Goal: Information Seeking & Learning: Learn about a topic

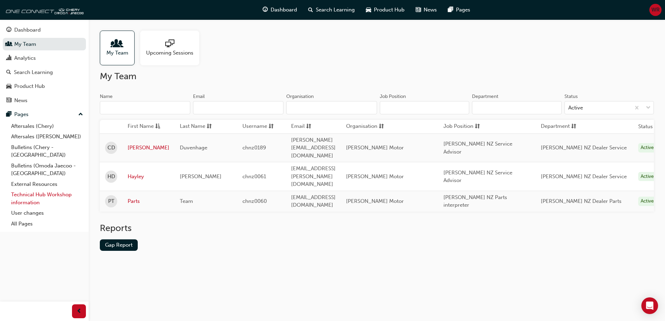
drag, startPoint x: 24, startPoint y: 191, endPoint x: 31, endPoint y: 191, distance: 7.0
click at [24, 191] on link "Technical Hub Workshop information" at bounding box center [47, 199] width 78 height 18
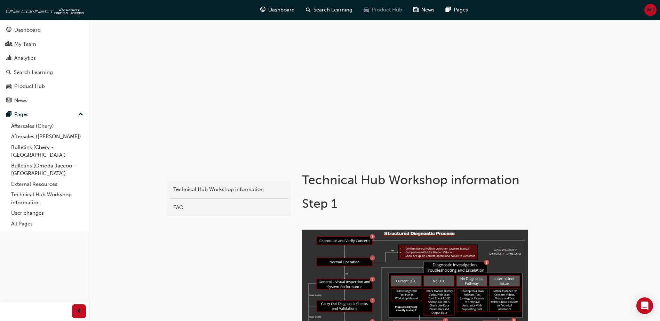
click at [388, 9] on span "Product Hub" at bounding box center [386, 10] width 31 height 8
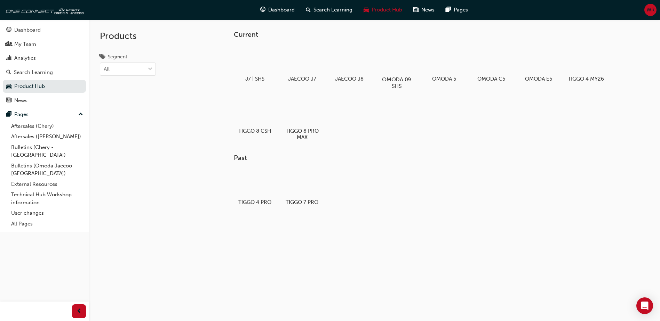
click at [401, 63] on div at bounding box center [396, 59] width 39 height 27
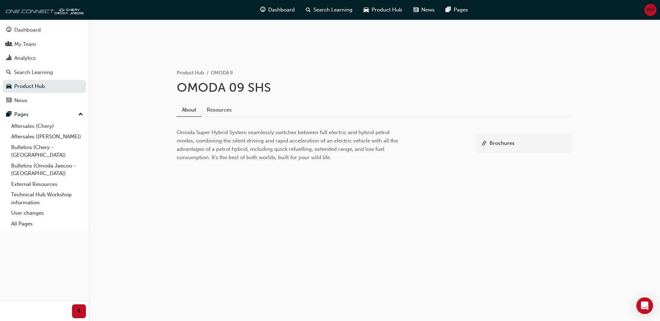
scroll to position [63, 0]
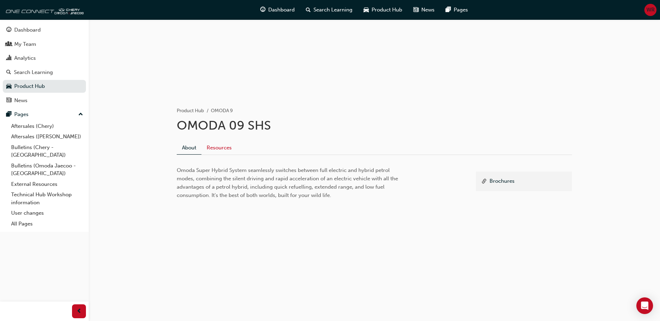
click at [221, 146] on link "Resources" at bounding box center [218, 147] width 35 height 13
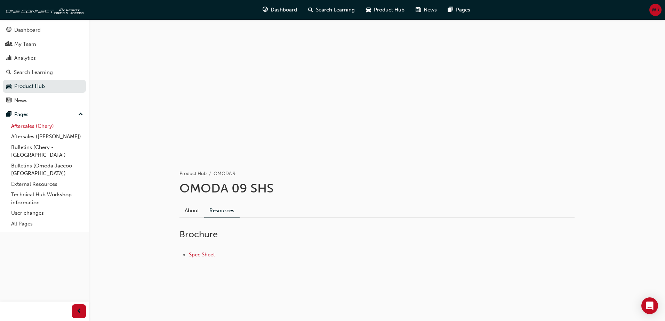
click at [27, 127] on link "Aftersales (Chery)" at bounding box center [47, 126] width 78 height 11
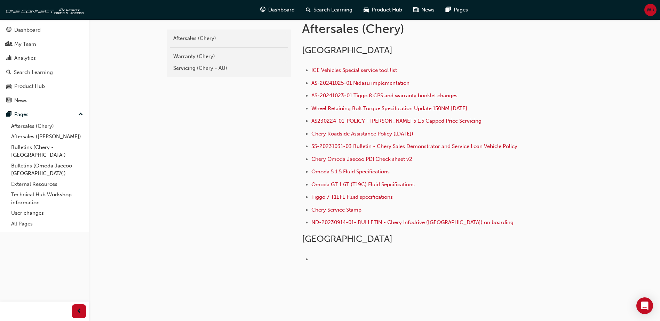
scroll to position [134, 0]
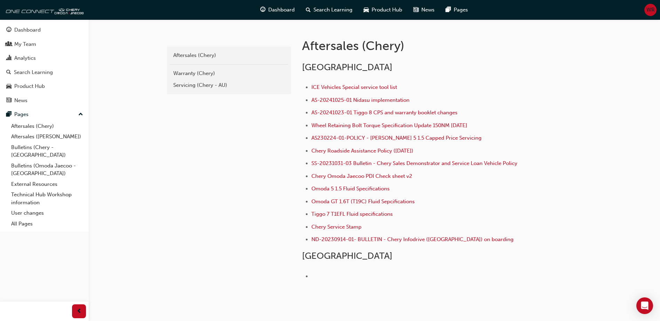
click at [214, 179] on div "chery-aftersales Aftersales (Chery) Warranty (Chery) Servicing (Chery - AU)" at bounding box center [228, 170] width 125 height 292
drag, startPoint x: 203, startPoint y: 161, endPoint x: 183, endPoint y: 153, distance: 21.6
click at [202, 161] on div "chery-aftersales Aftersales (Chery) Warranty (Chery) Servicing (Chery - AU)" at bounding box center [228, 170] width 125 height 292
click at [189, 59] on link "Aftersales (Chery)" at bounding box center [229, 55] width 118 height 12
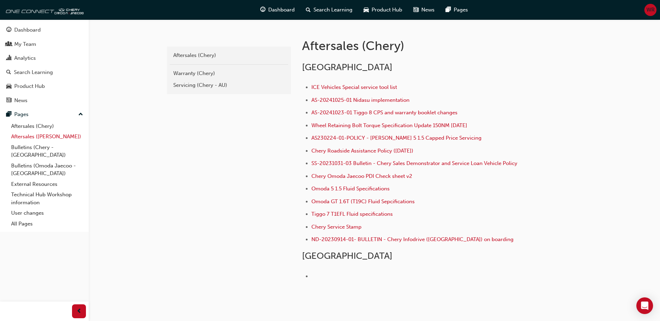
click at [24, 137] on link "Aftersales ([PERSON_NAME])" at bounding box center [47, 136] width 78 height 11
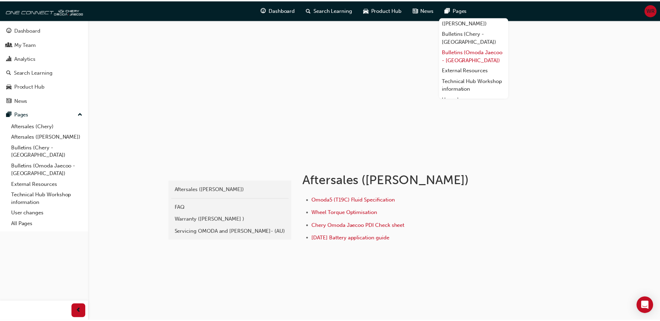
scroll to position [27, 0]
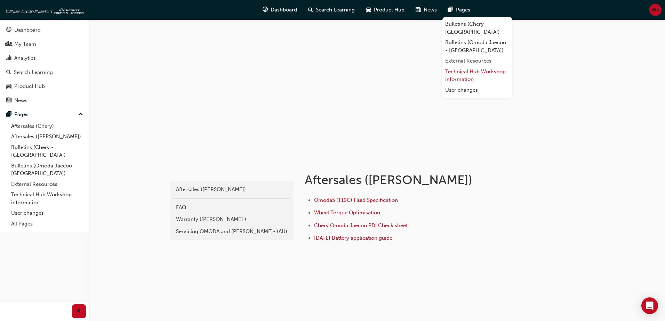
click at [468, 66] on link "Technical Hub Workshop information" at bounding box center [477, 75] width 70 height 18
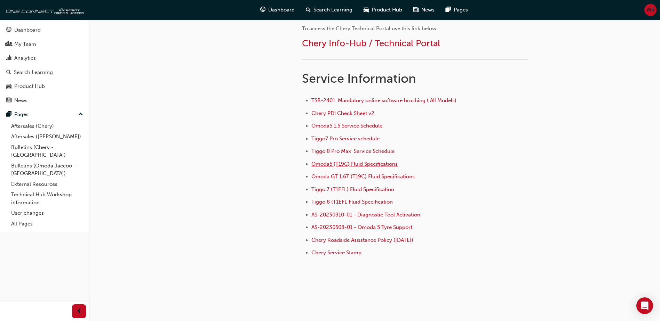
scroll to position [449, 0]
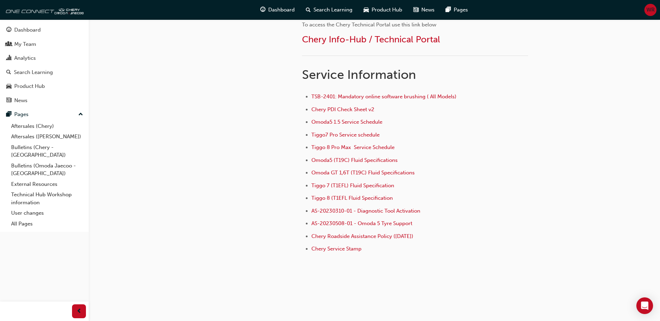
drag, startPoint x: 27, startPoint y: 190, endPoint x: 150, endPoint y: 190, distance: 123.1
click at [27, 190] on link "Technical Hub Workshop information" at bounding box center [47, 199] width 78 height 18
click at [41, 179] on link "External Resources" at bounding box center [47, 184] width 78 height 11
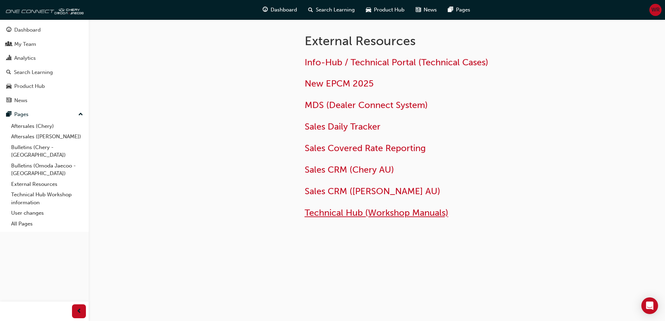
click at [357, 214] on span "Technical Hub (Workshop Manuals)" at bounding box center [377, 213] width 144 height 11
click at [29, 149] on link "Bulletins (Chery - [GEOGRAPHIC_DATA])" at bounding box center [47, 151] width 78 height 18
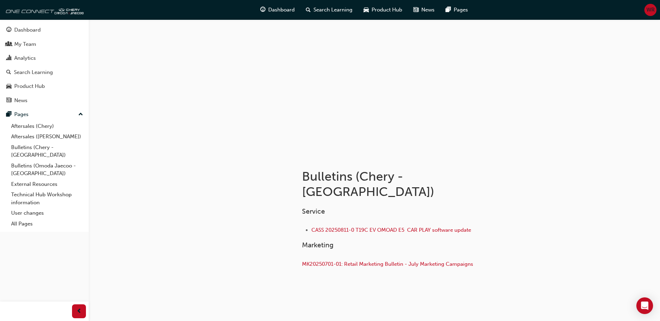
scroll to position [4, 0]
click at [41, 135] on link "Aftersales ([PERSON_NAME])" at bounding box center [47, 136] width 78 height 11
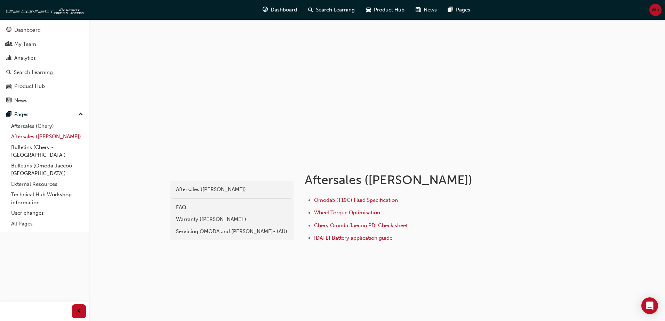
click at [37, 137] on link "Aftersales ([PERSON_NAME])" at bounding box center [47, 136] width 78 height 11
click at [25, 87] on div "Product Hub" at bounding box center [29, 86] width 31 height 8
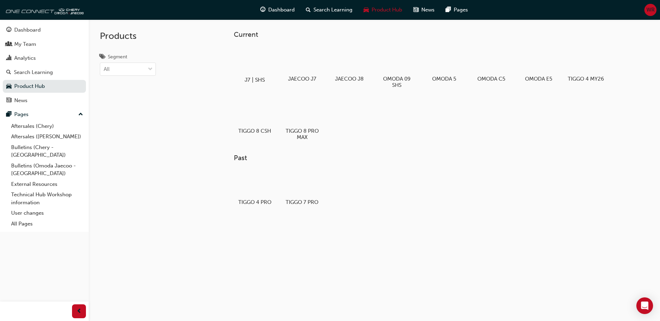
click at [255, 62] on div at bounding box center [254, 60] width 39 height 28
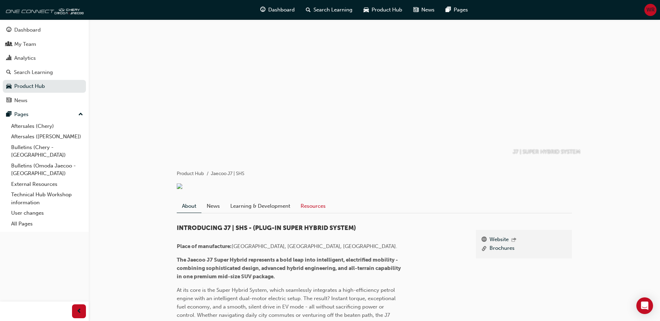
click at [312, 213] on link "Resources" at bounding box center [312, 206] width 35 height 13
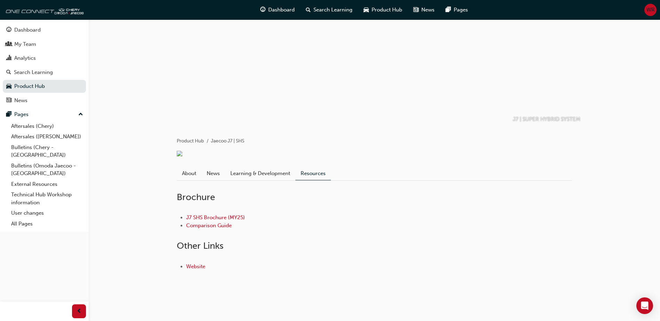
scroll to position [41, 0]
click at [21, 136] on link "Aftersales ([PERSON_NAME])" at bounding box center [47, 136] width 78 height 11
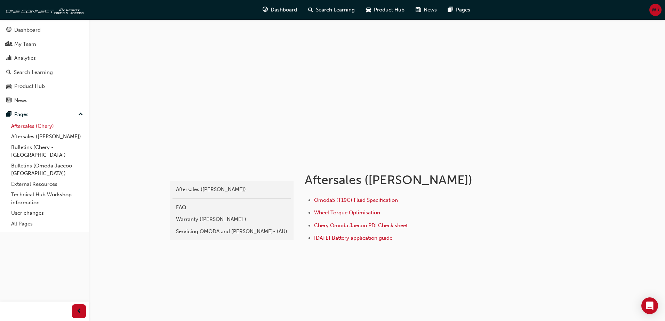
click at [24, 128] on link "Aftersales (Chery)" at bounding box center [47, 126] width 78 height 11
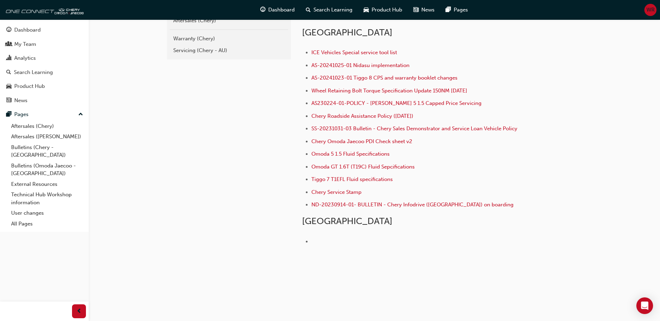
scroll to position [134, 0]
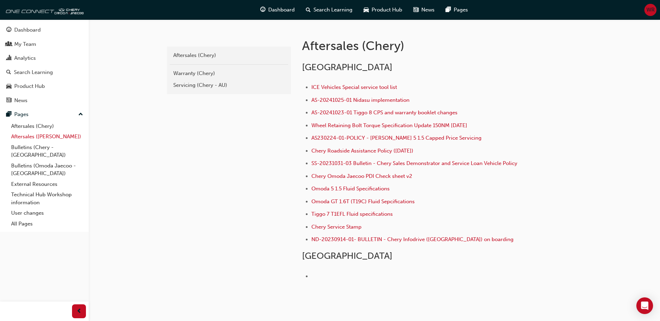
click at [50, 138] on link "Aftersales ([PERSON_NAME])" at bounding box center [47, 136] width 78 height 11
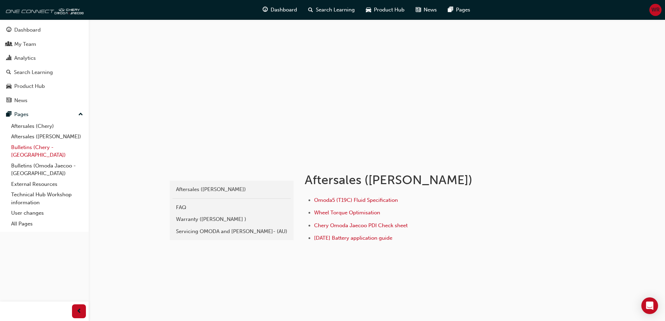
click at [35, 151] on link "Bulletins (Chery - [GEOGRAPHIC_DATA])" at bounding box center [47, 151] width 78 height 18
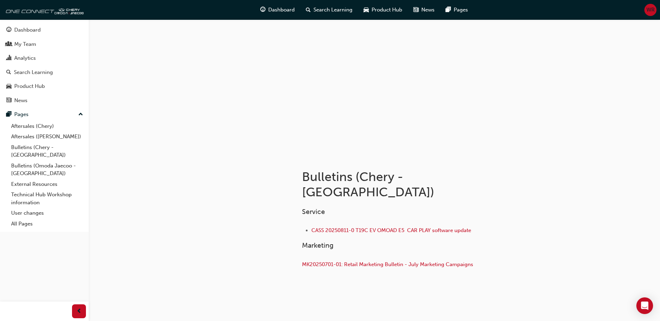
scroll to position [4, 0]
click at [31, 162] on link "Bulletins (Omoda Jaecoo - [GEOGRAPHIC_DATA])" at bounding box center [47, 170] width 78 height 18
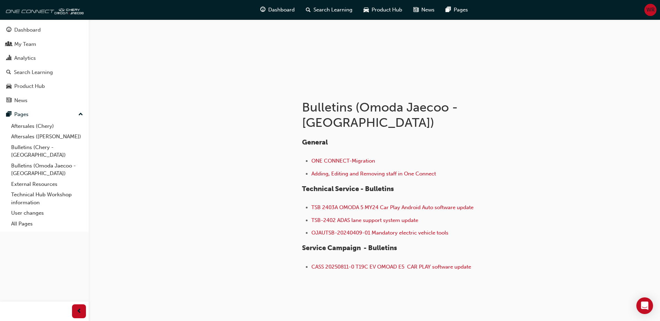
scroll to position [76, 0]
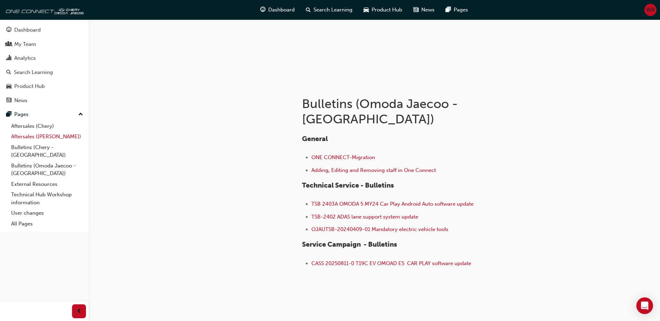
click at [34, 137] on link "Aftersales ([PERSON_NAME])" at bounding box center [47, 136] width 78 height 11
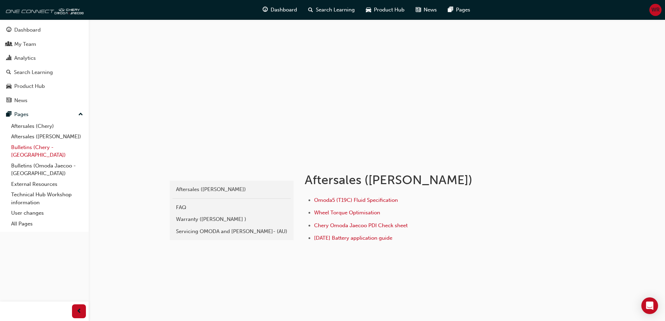
click at [29, 147] on link "Bulletins (Chery - [GEOGRAPHIC_DATA])" at bounding box center [47, 151] width 78 height 18
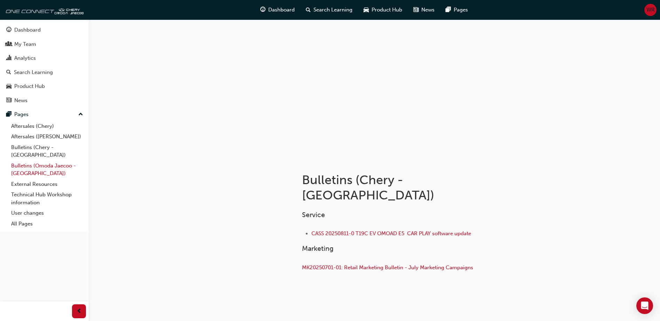
click at [37, 161] on link "Bulletins (Omoda Jaecoo - [GEOGRAPHIC_DATA])" at bounding box center [47, 170] width 78 height 18
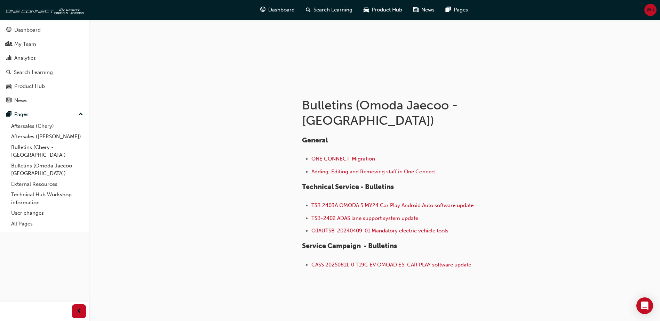
scroll to position [76, 0]
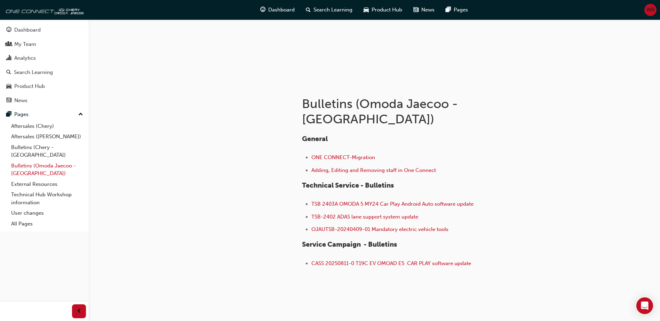
click at [21, 162] on link "Bulletins (Omoda Jaecoo - [GEOGRAPHIC_DATA])" at bounding box center [47, 170] width 78 height 18
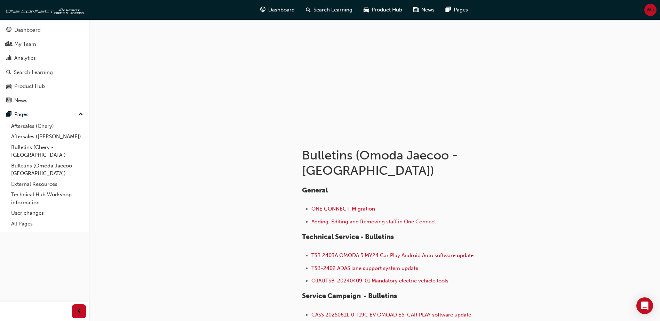
scroll to position [76, 0]
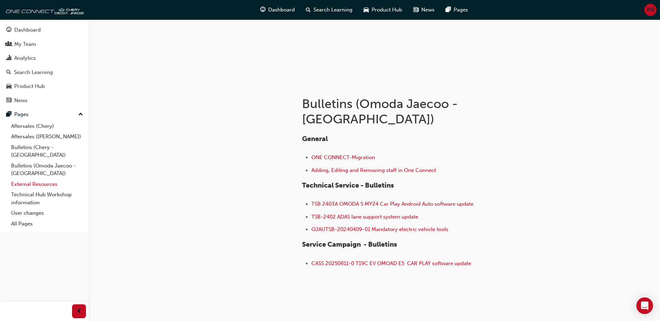
click at [17, 179] on link "External Resources" at bounding box center [47, 184] width 78 height 11
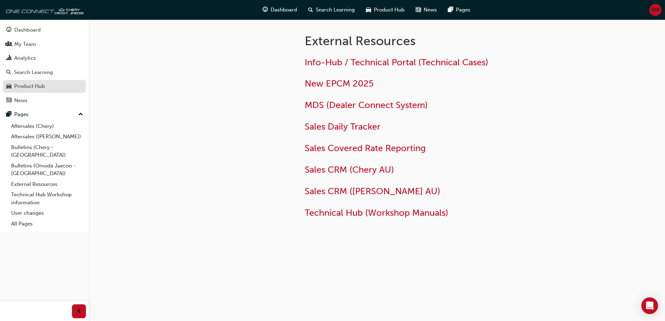
click at [45, 85] on div "Product Hub" at bounding box center [29, 86] width 31 height 8
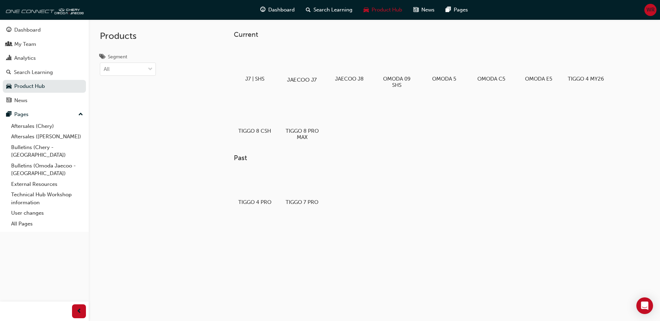
click at [306, 61] on div at bounding box center [302, 60] width 39 height 28
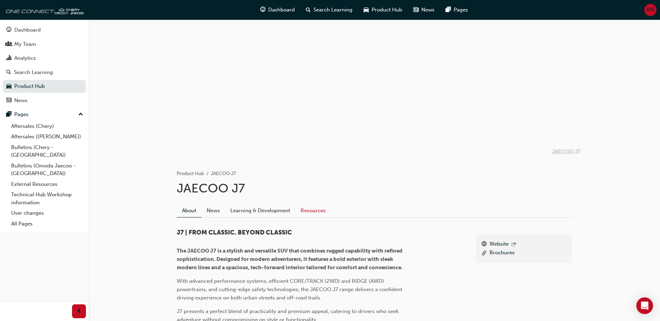
click at [313, 210] on link "Resources" at bounding box center [312, 210] width 35 height 13
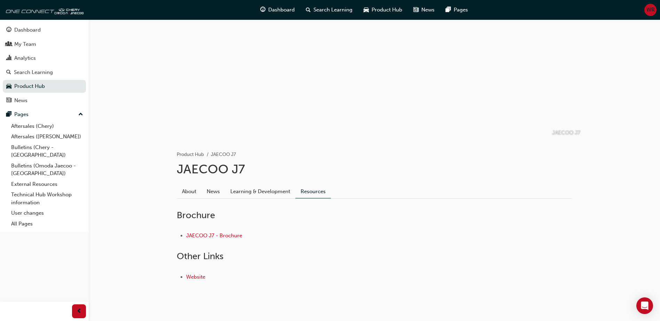
scroll to position [30, 0]
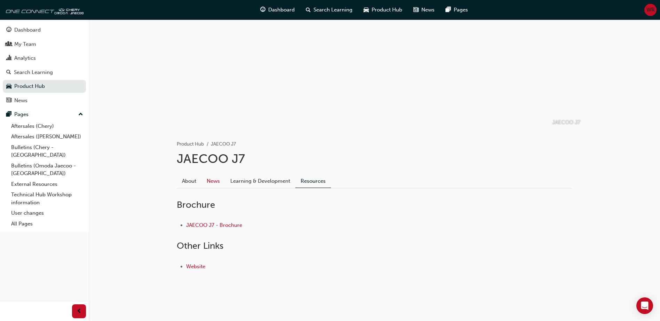
click at [211, 179] on link "News" at bounding box center [213, 181] width 24 height 13
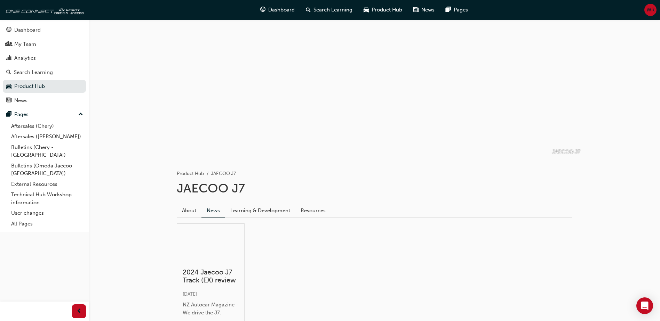
scroll to position [62, 0]
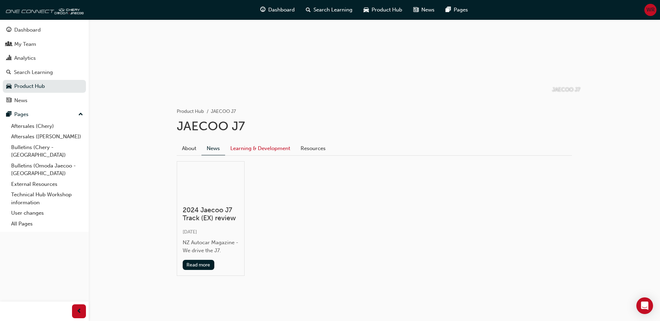
click at [270, 150] on link "Learning & Development" at bounding box center [260, 148] width 70 height 13
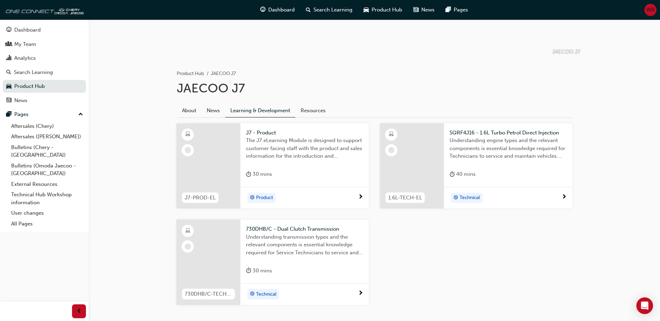
scroll to position [65, 0]
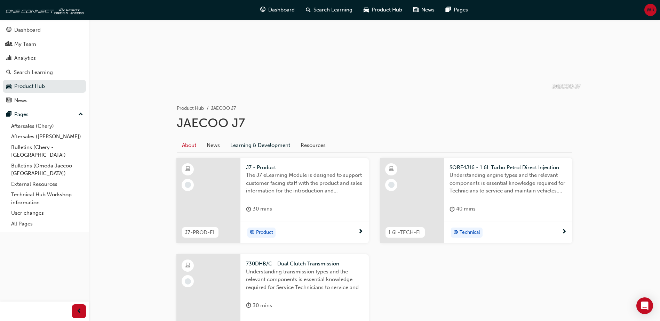
click at [189, 144] on link "About" at bounding box center [189, 145] width 25 height 13
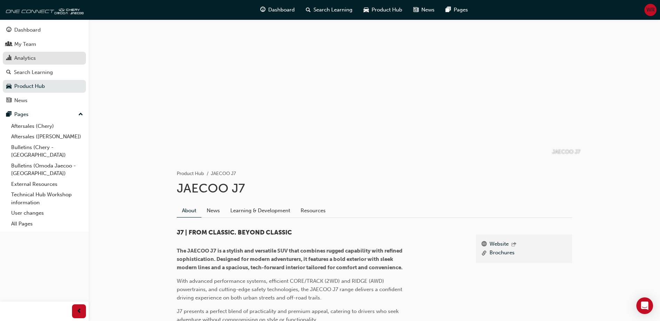
click at [32, 61] on div "Analytics" at bounding box center [25, 58] width 22 height 8
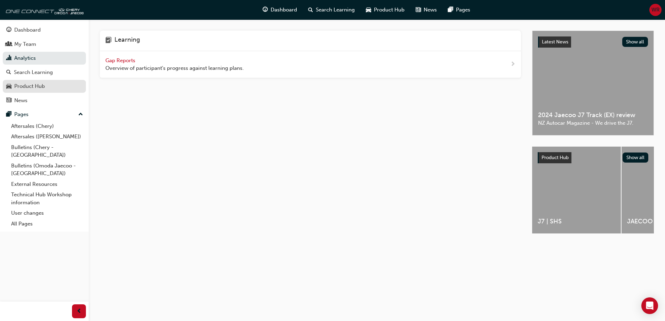
click at [36, 88] on div "Product Hub" at bounding box center [29, 86] width 31 height 8
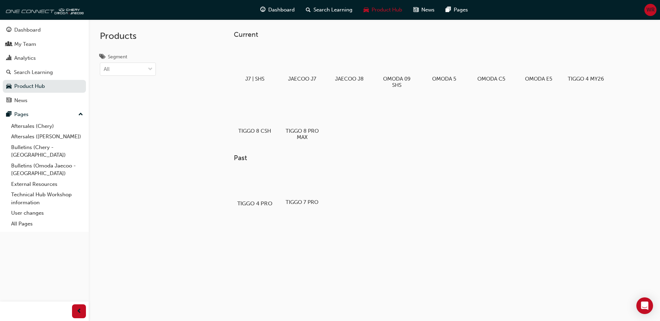
click at [257, 181] on div at bounding box center [254, 182] width 39 height 27
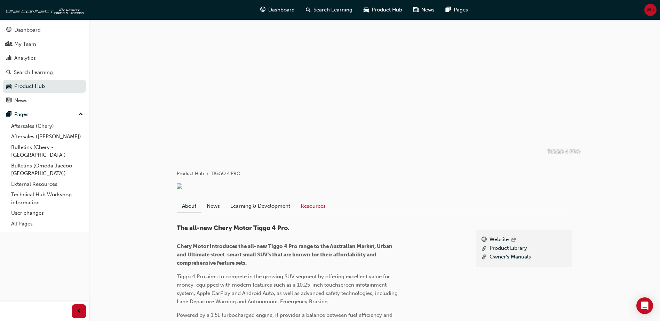
click at [326, 213] on link "Resources" at bounding box center [312, 206] width 35 height 13
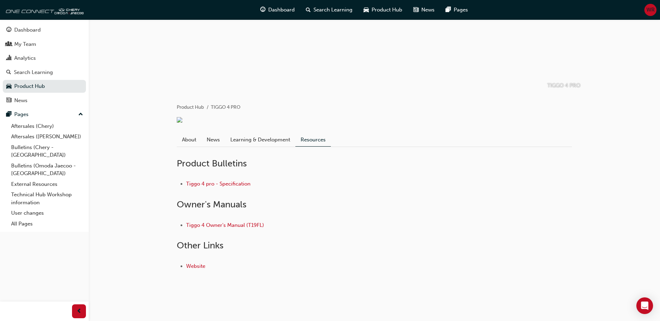
scroll to position [40, 0]
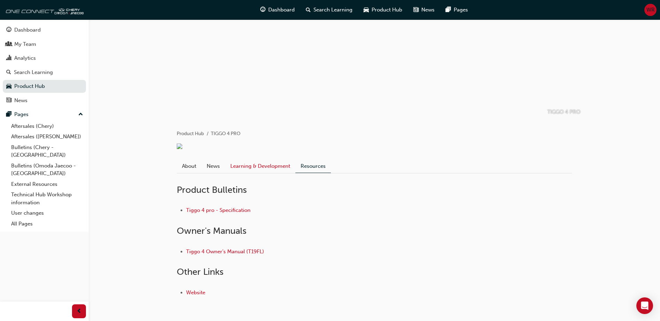
click at [268, 173] on link "Learning & Development" at bounding box center [260, 166] width 70 height 13
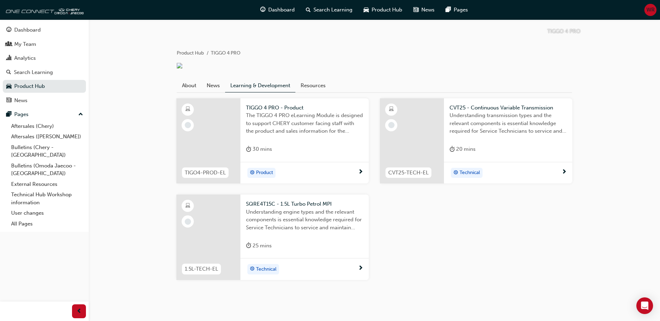
scroll to position [104, 0]
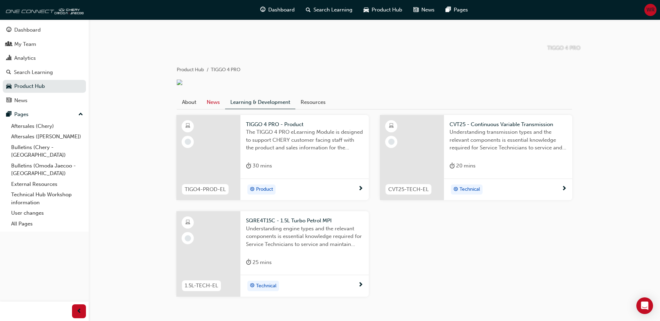
click at [219, 109] on link "News" at bounding box center [213, 102] width 24 height 13
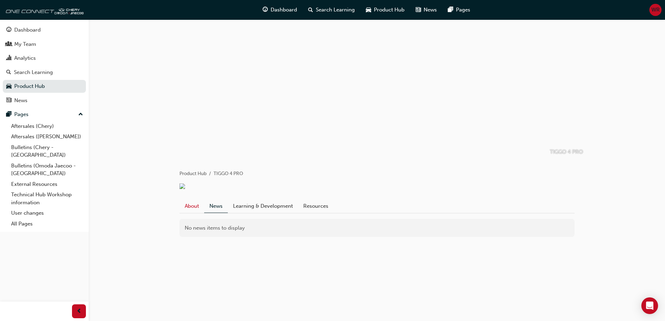
click at [193, 213] on link "About" at bounding box center [191, 206] width 25 height 13
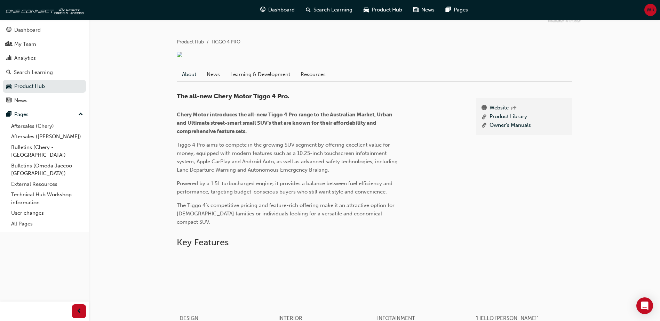
scroll to position [139, 0]
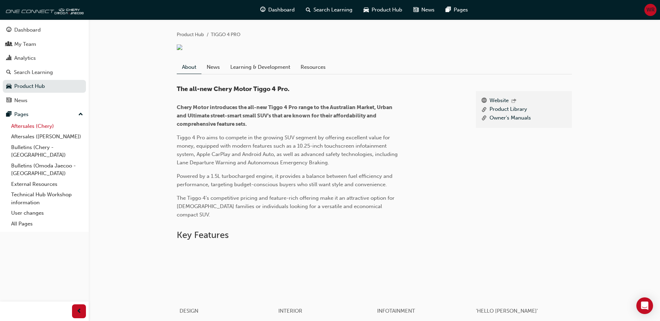
click at [35, 126] on link "Aftersales (Chery)" at bounding box center [47, 126] width 78 height 11
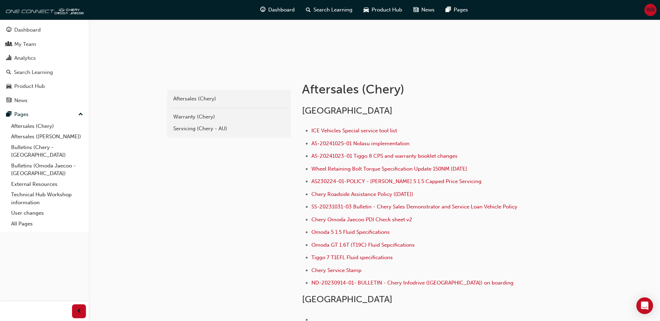
scroll to position [65, 0]
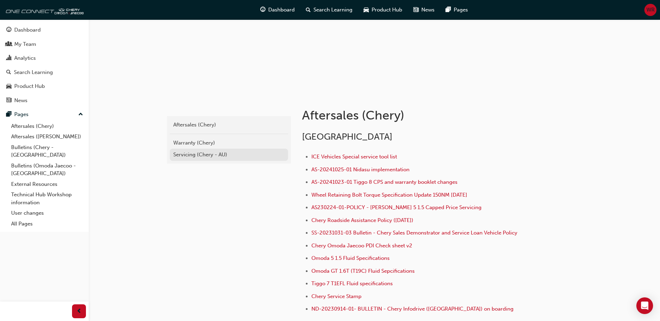
click at [200, 153] on div "Servicing (Chery - AU)" at bounding box center [228, 155] width 111 height 8
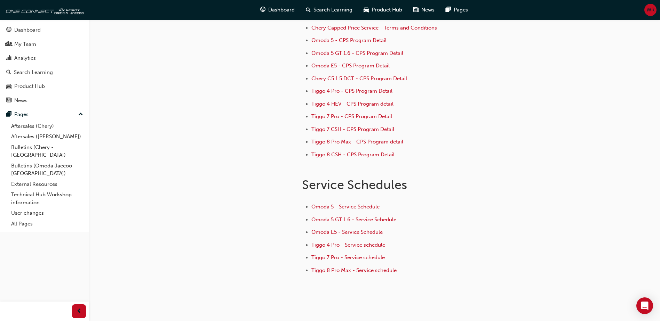
scroll to position [104, 0]
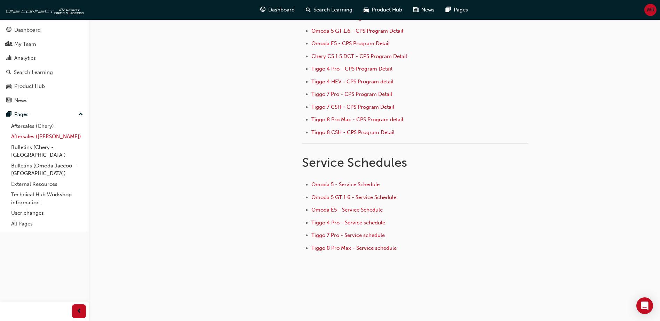
click at [29, 139] on link "Aftersales ([PERSON_NAME])" at bounding box center [47, 136] width 78 height 11
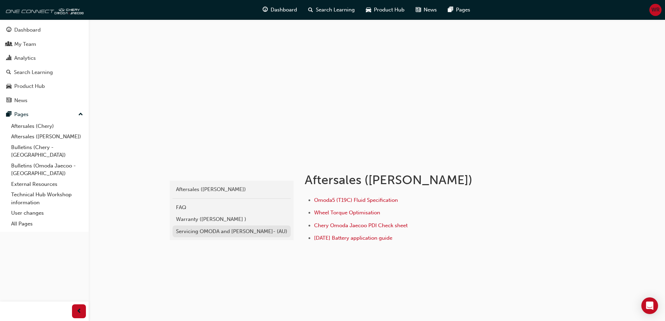
click at [197, 232] on div "Servicing OMODA and [PERSON_NAME]- (AU)" at bounding box center [231, 232] width 111 height 8
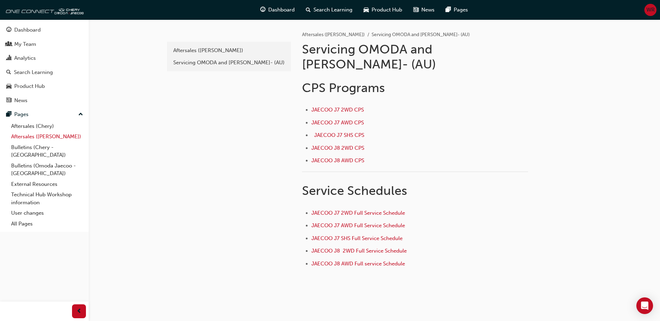
click at [29, 138] on link "Aftersales ([PERSON_NAME])" at bounding box center [47, 136] width 78 height 11
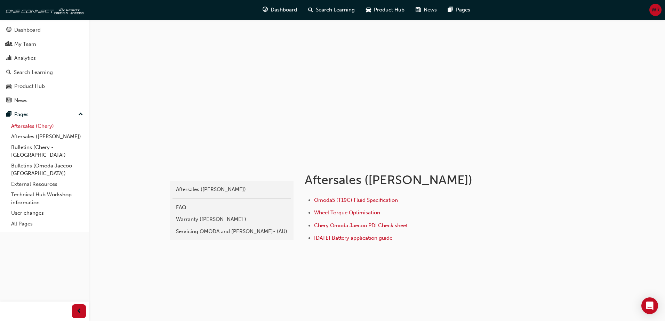
click at [31, 128] on link "Aftersales (Chery)" at bounding box center [47, 126] width 78 height 11
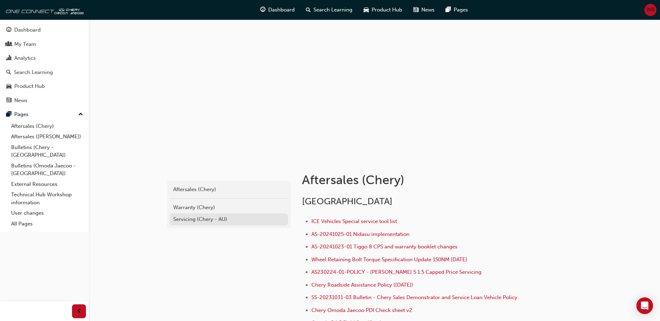
click at [189, 217] on div "Servicing (Chery - AU)" at bounding box center [228, 220] width 111 height 8
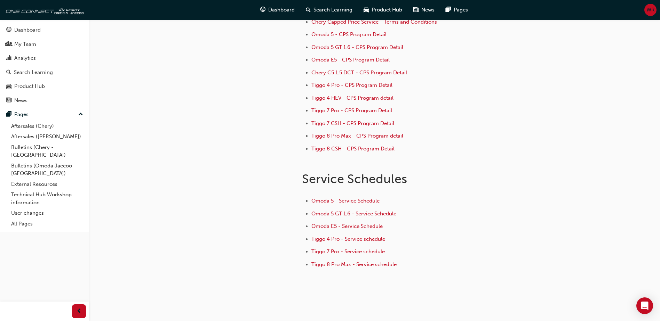
scroll to position [104, 0]
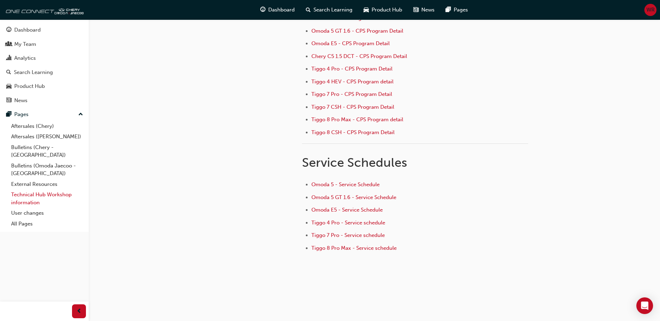
click at [24, 190] on link "Technical Hub Workshop information" at bounding box center [47, 199] width 78 height 18
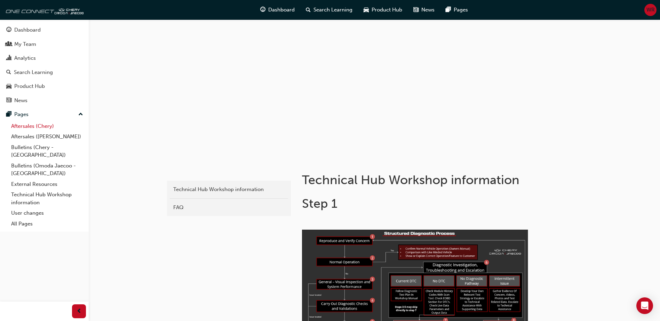
click at [39, 128] on link "Aftersales (Chery)" at bounding box center [47, 126] width 78 height 11
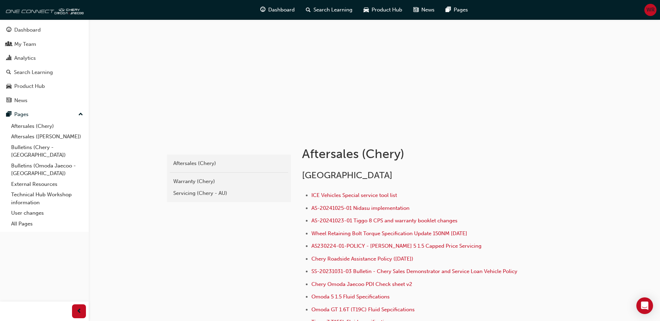
scroll to position [104, 0]
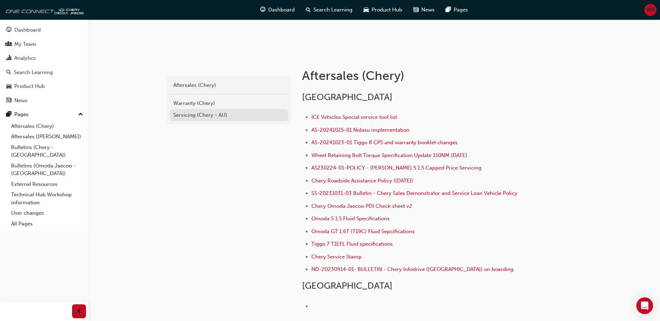
click at [196, 117] on div "Servicing (Chery - AU)" at bounding box center [228, 115] width 111 height 8
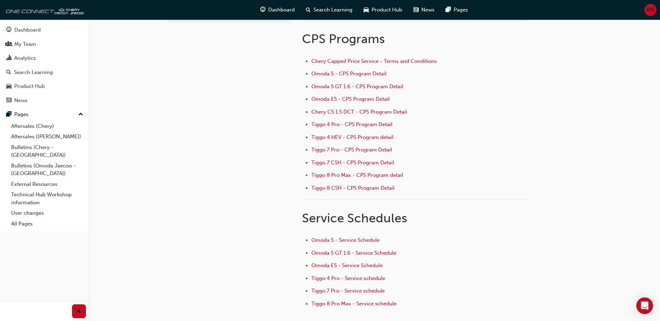
scroll to position [104, 0]
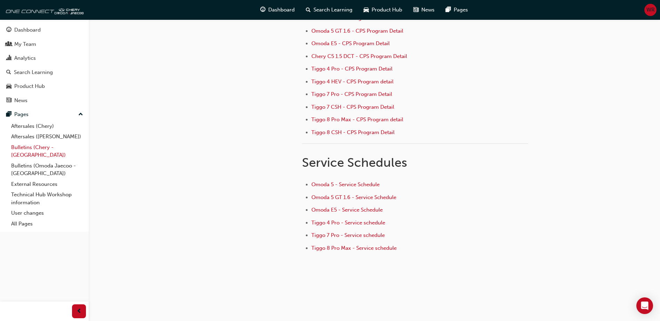
click at [33, 148] on link "Bulletins (Chery - [GEOGRAPHIC_DATA])" at bounding box center [47, 151] width 78 height 18
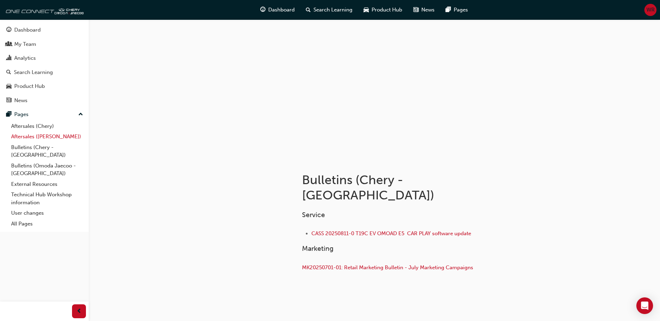
click at [39, 138] on link "Aftersales ([PERSON_NAME])" at bounding box center [47, 136] width 78 height 11
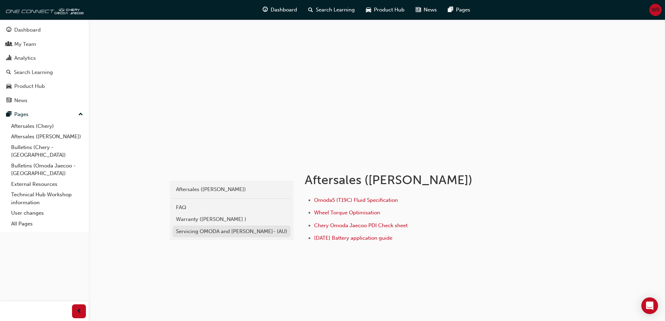
click at [201, 232] on div "Servicing OMODA and [PERSON_NAME]- (AU)" at bounding box center [231, 232] width 111 height 8
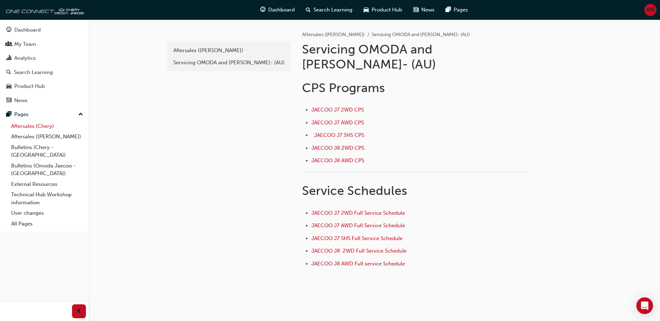
click at [39, 126] on link "Aftersales (Chery)" at bounding box center [47, 126] width 78 height 11
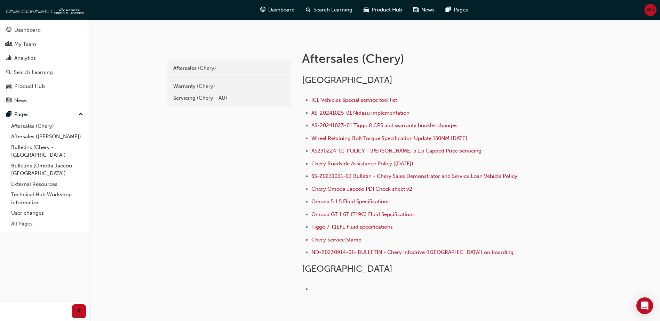
scroll to position [139, 0]
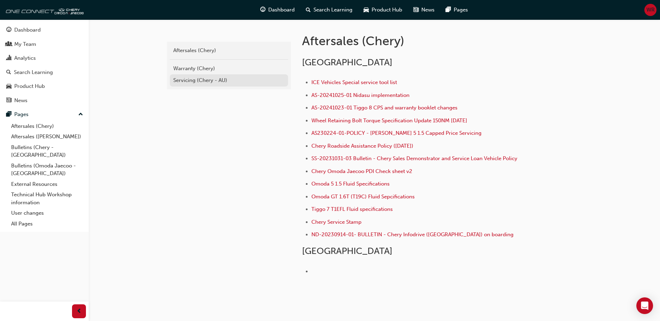
click at [176, 80] on div "Servicing (Chery - AU)" at bounding box center [228, 81] width 111 height 8
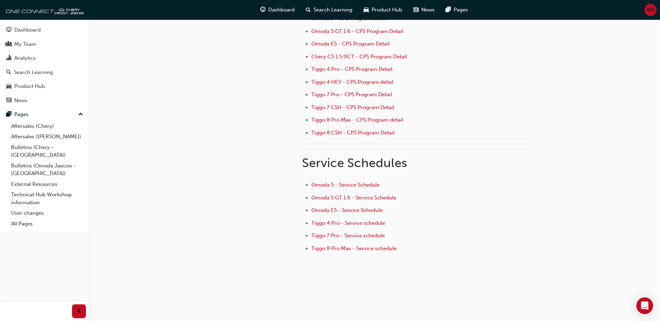
scroll to position [104, 0]
click at [35, 190] on link "Technical Hub Workshop information" at bounding box center [47, 199] width 78 height 18
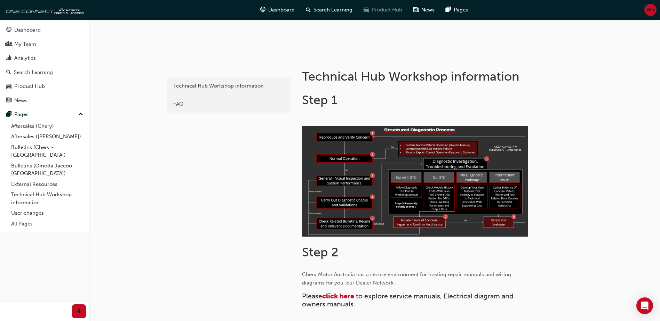
click at [389, 10] on span "Product Hub" at bounding box center [386, 10] width 31 height 8
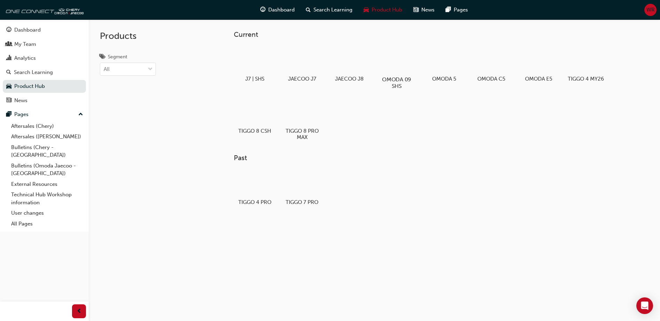
click at [401, 69] on div at bounding box center [396, 59] width 39 height 27
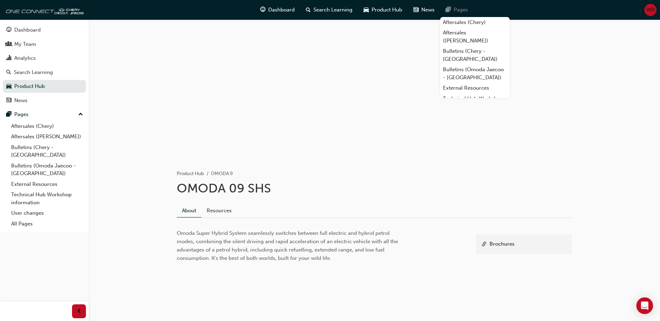
click at [459, 8] on span "Pages" at bounding box center [461, 10] width 14 height 8
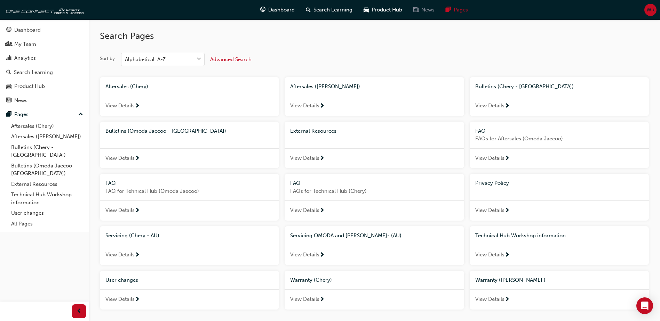
click at [428, 8] on span "News" at bounding box center [427, 10] width 13 height 8
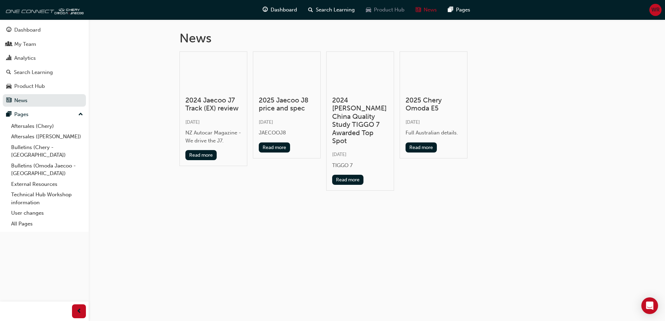
click at [392, 8] on span "Product Hub" at bounding box center [389, 10] width 31 height 8
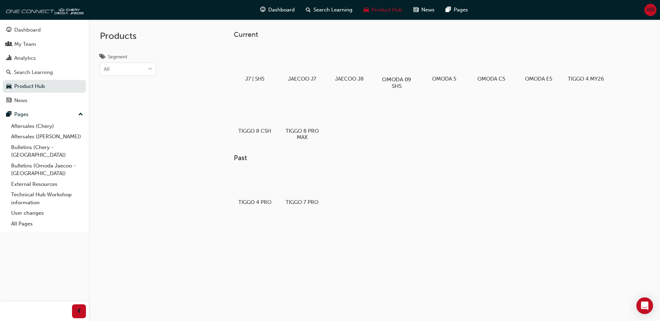
click at [404, 60] on div at bounding box center [396, 59] width 39 height 27
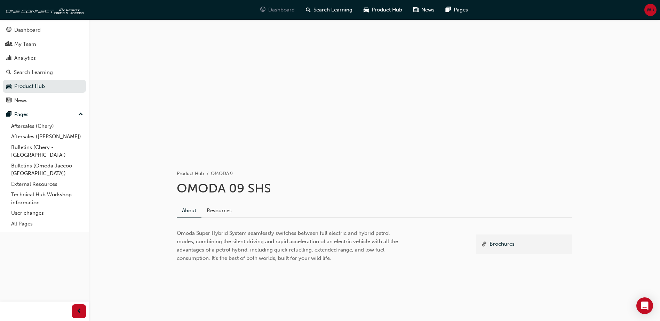
click at [279, 8] on span "Dashboard" at bounding box center [281, 10] width 26 height 8
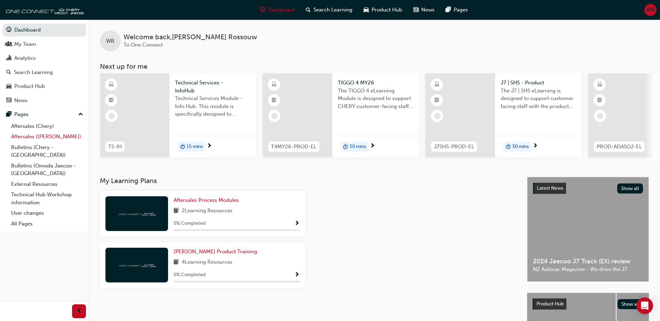
click at [25, 136] on link "Aftersales ([PERSON_NAME])" at bounding box center [47, 136] width 78 height 11
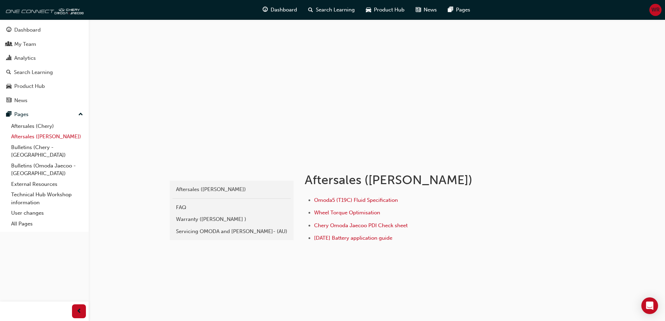
click at [41, 135] on link "Aftersales ([PERSON_NAME])" at bounding box center [47, 136] width 78 height 11
click at [38, 126] on link "Aftersales (Chery)" at bounding box center [47, 126] width 78 height 11
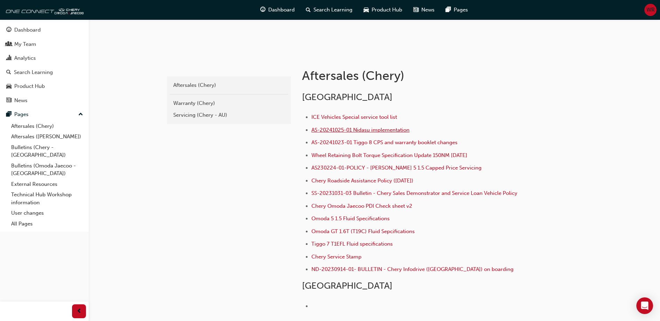
scroll to position [139, 0]
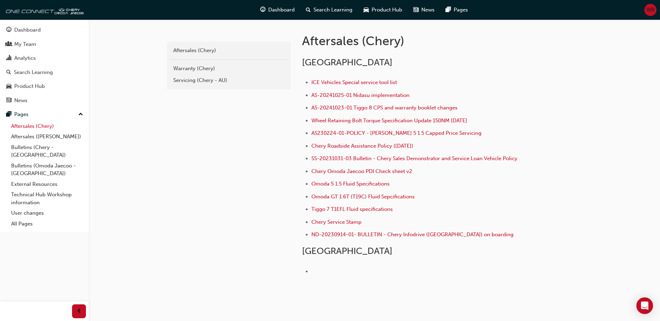
click at [35, 127] on link "Aftersales (Chery)" at bounding box center [47, 126] width 78 height 11
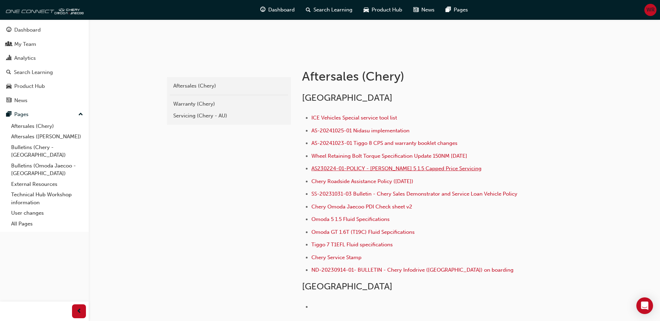
scroll to position [104, 0]
click at [194, 101] on div "Warranty (Chery)" at bounding box center [228, 103] width 111 height 8
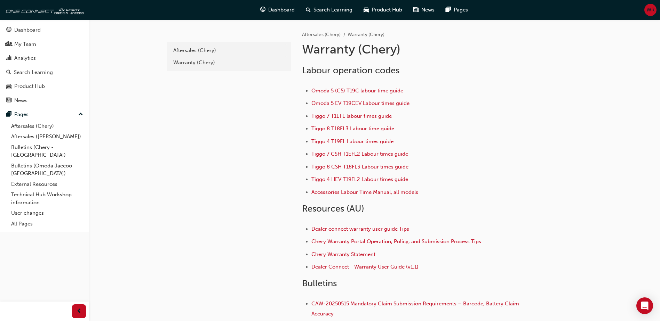
click at [155, 127] on div "adc209a2-71ec-4c54-84ea-3c8fd4aa636f Aftersales (Chery) Warranty (Chery) Afters…" at bounding box center [330, 211] width 660 height 422
drag, startPoint x: 99, startPoint y: 40, endPoint x: 106, endPoint y: 41, distance: 6.3
click at [103, 41] on div "adc209a2-71ec-4c54-84ea-3c8fd4aa636f Aftersales (Chery) Warranty (Chery) Afters…" at bounding box center [330, 211] width 660 height 422
click at [192, 174] on div "adc209a2-71ec-4c54-84ea-3c8fd4aa636f Aftersales (Chery) Warranty (Chery)" at bounding box center [228, 200] width 125 height 362
click at [559, 86] on div "Labour operation codes Omoda 5 (C5) T19C labour time guide Omoda 5 EV T19CEV La…" at bounding box center [437, 204] width 270 height 290
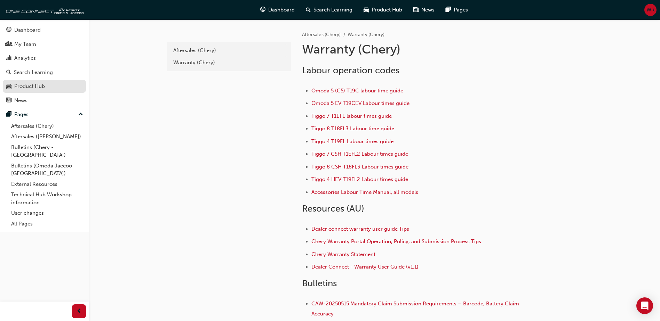
drag, startPoint x: 34, startPoint y: 87, endPoint x: 42, endPoint y: 86, distance: 8.4
click at [34, 87] on div "Product Hub" at bounding box center [29, 86] width 31 height 8
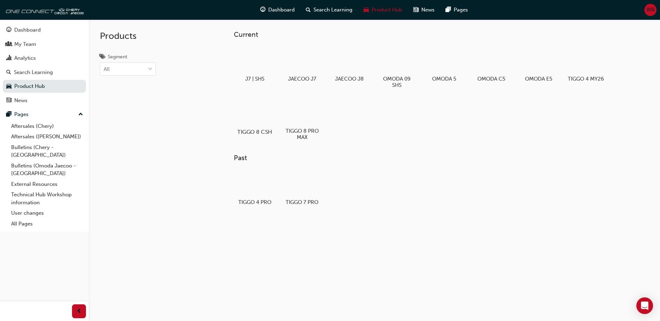
click at [263, 118] on div at bounding box center [254, 112] width 39 height 28
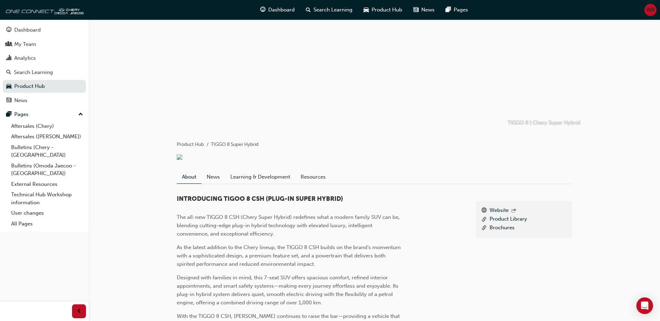
scroll to position [70, 0]
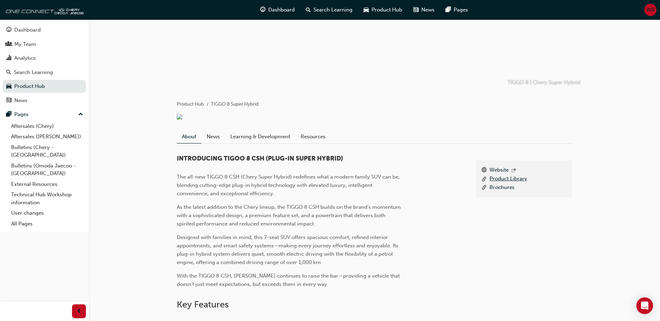
click at [506, 183] on link "Product Library" at bounding box center [508, 179] width 38 height 9
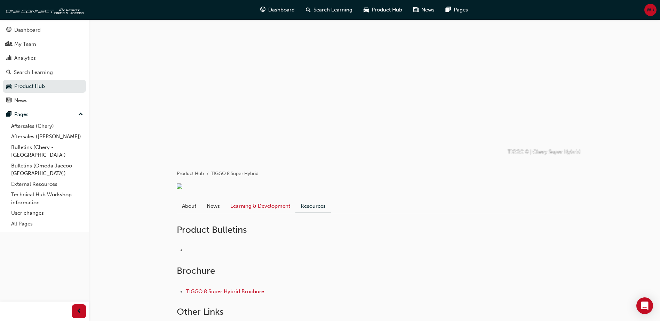
click at [266, 210] on link "Learning & Development" at bounding box center [260, 206] width 70 height 13
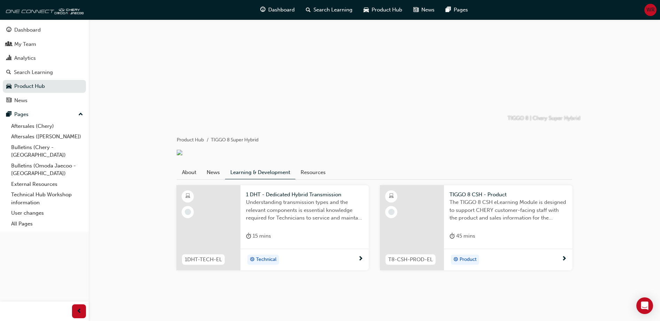
scroll to position [4, 0]
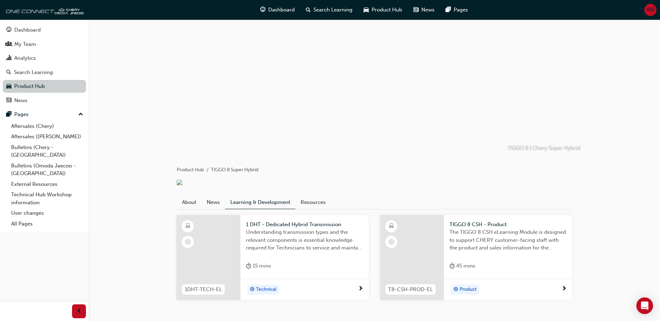
click at [39, 88] on link "Product Hub" at bounding box center [44, 86] width 83 height 13
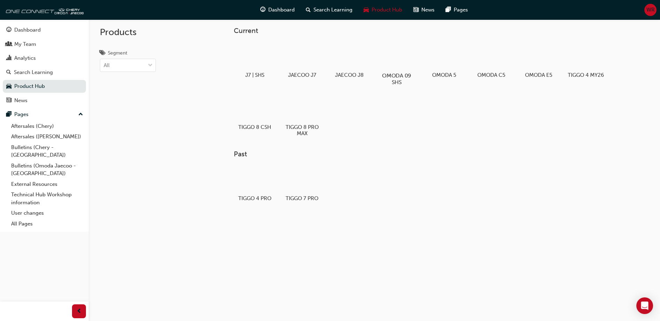
click at [392, 60] on div at bounding box center [396, 55] width 39 height 27
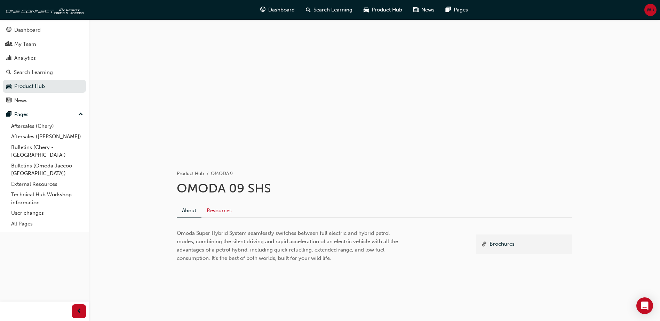
drag, startPoint x: 221, startPoint y: 213, endPoint x: 229, endPoint y: 212, distance: 7.7
click at [222, 213] on link "Resources" at bounding box center [218, 210] width 35 height 13
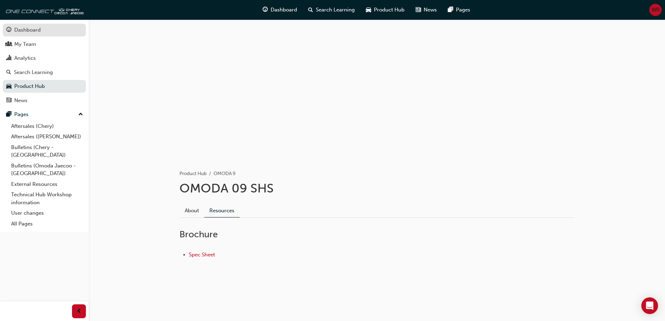
click at [26, 28] on div "Dashboard" at bounding box center [27, 30] width 26 height 8
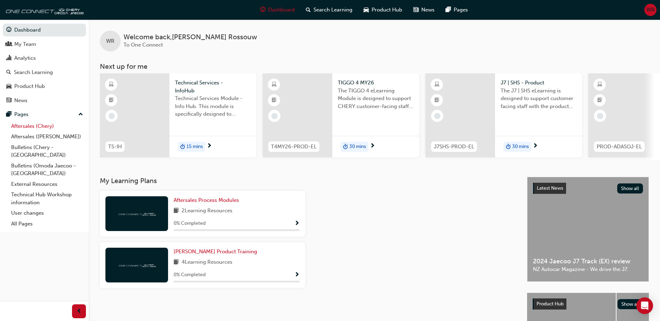
drag, startPoint x: 41, startPoint y: 127, endPoint x: 71, endPoint y: 128, distance: 30.6
click at [41, 127] on link "Aftersales (Chery)" at bounding box center [47, 126] width 78 height 11
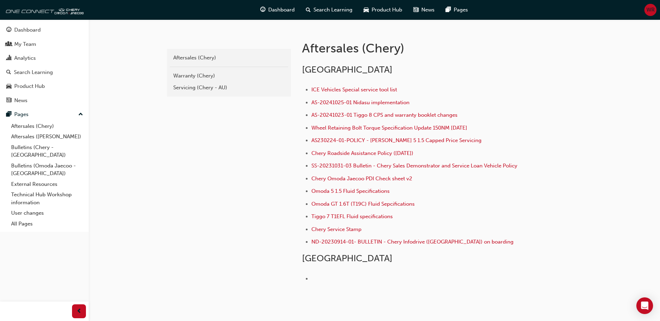
scroll to position [65, 0]
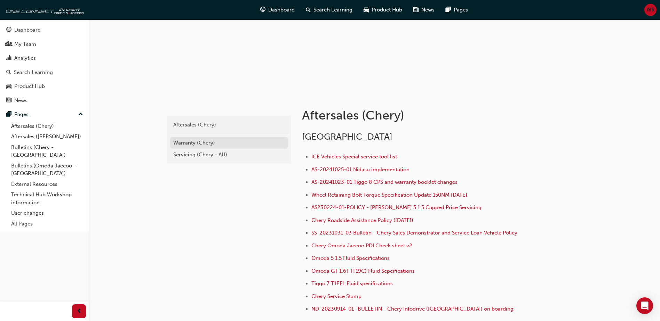
click at [200, 141] on div "Warranty (Chery)" at bounding box center [228, 143] width 111 height 8
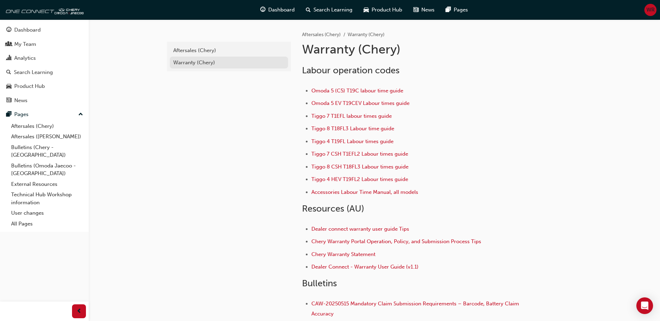
click at [191, 62] on div "Warranty (Chery)" at bounding box center [228, 63] width 111 height 8
click at [188, 50] on div "Aftersales (Chery)" at bounding box center [228, 51] width 111 height 8
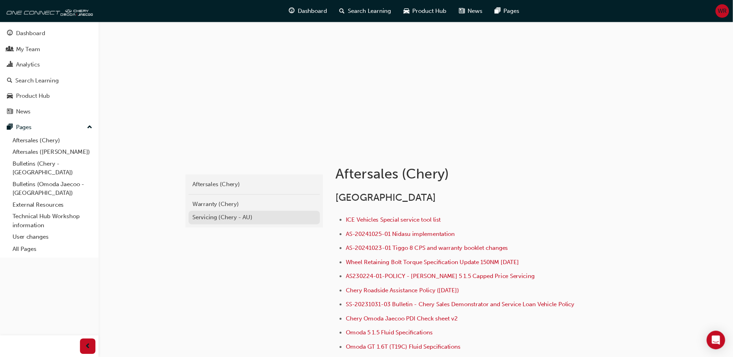
scroll to position [35, 0]
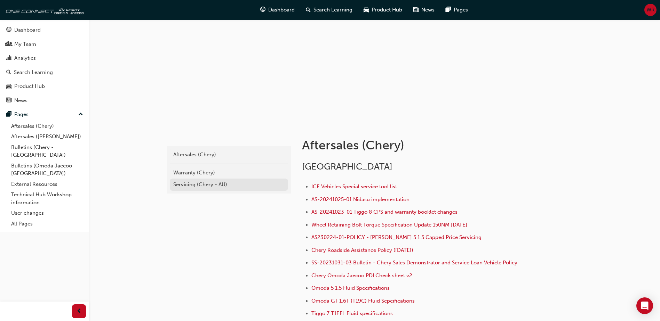
click at [204, 183] on div "Servicing (Chery - AU)" at bounding box center [228, 185] width 111 height 8
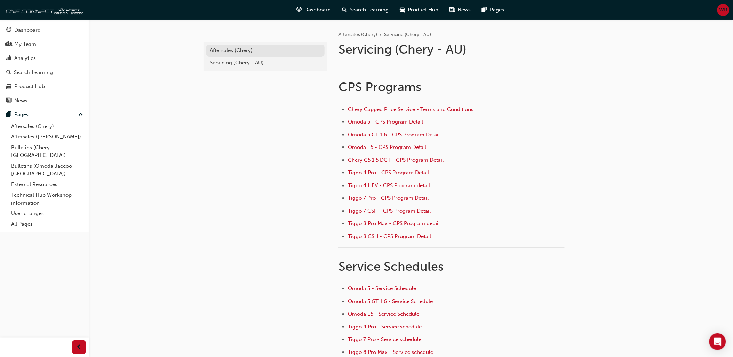
click at [231, 50] on div "Aftersales (Chery)" at bounding box center [265, 51] width 111 height 8
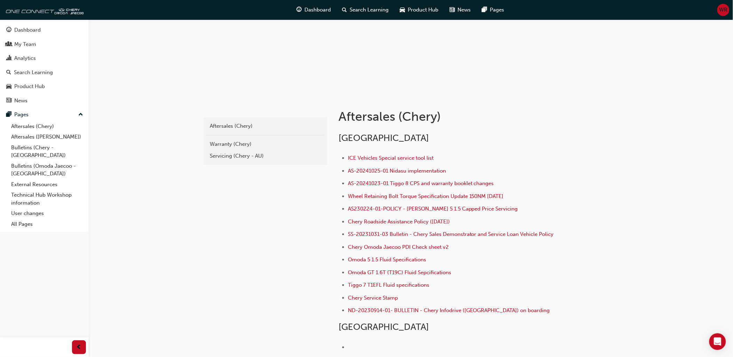
scroll to position [77, 0]
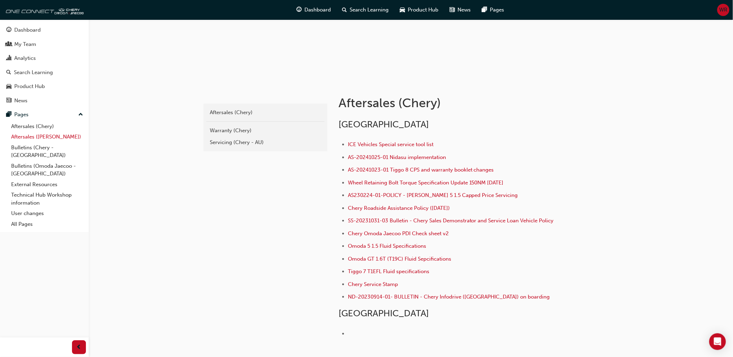
drag, startPoint x: 32, startPoint y: 136, endPoint x: 46, endPoint y: 137, distance: 13.9
click at [32, 136] on link "Aftersales ([PERSON_NAME])" at bounding box center [47, 136] width 78 height 11
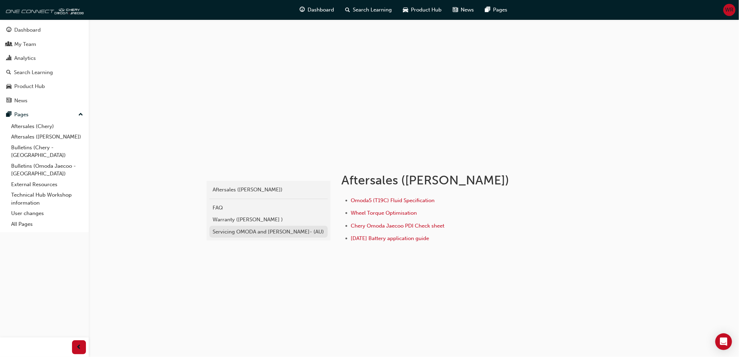
click at [255, 230] on div "Servicing OMODA and [PERSON_NAME]- (AU)" at bounding box center [268, 232] width 111 height 8
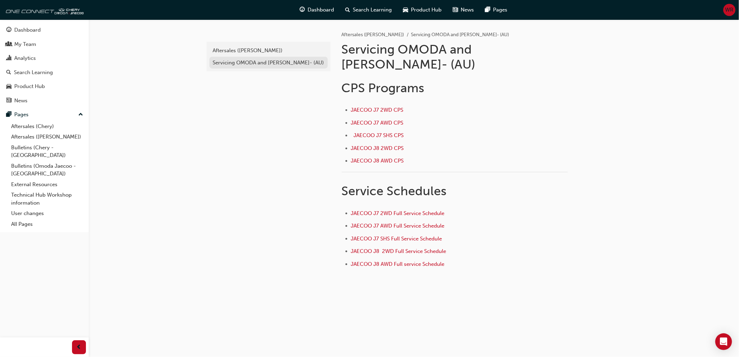
click at [247, 62] on div "Servicing OMODA and [PERSON_NAME]- (AU)" at bounding box center [268, 63] width 111 height 8
click at [235, 50] on div "Aftersales ([PERSON_NAME])" at bounding box center [268, 51] width 111 height 8
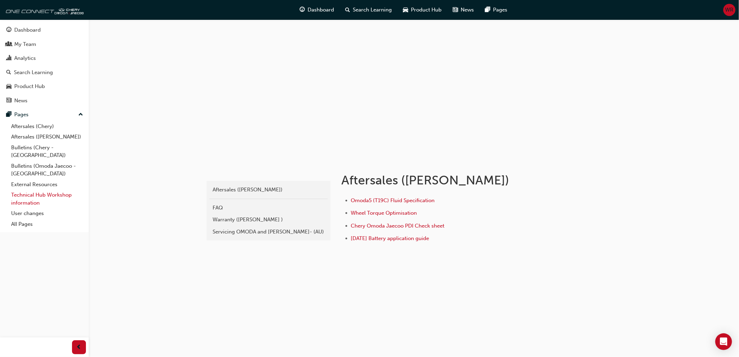
click at [32, 190] on link "Technical Hub Workshop information" at bounding box center [47, 199] width 78 height 18
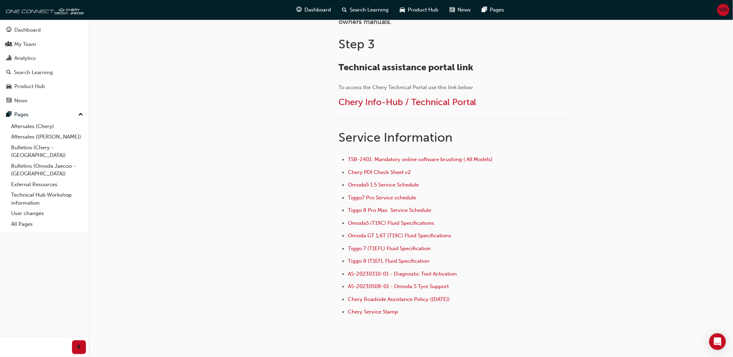
scroll to position [417, 0]
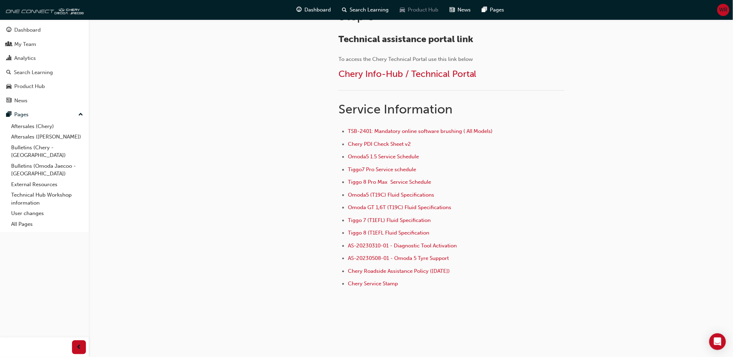
click at [417, 11] on span "Product Hub" at bounding box center [423, 10] width 31 height 8
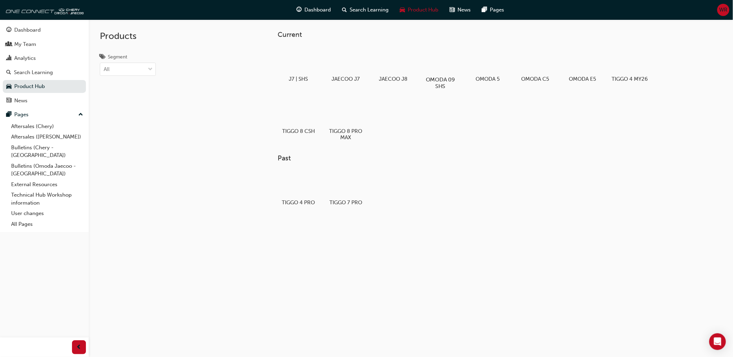
click at [438, 64] on div at bounding box center [440, 59] width 39 height 27
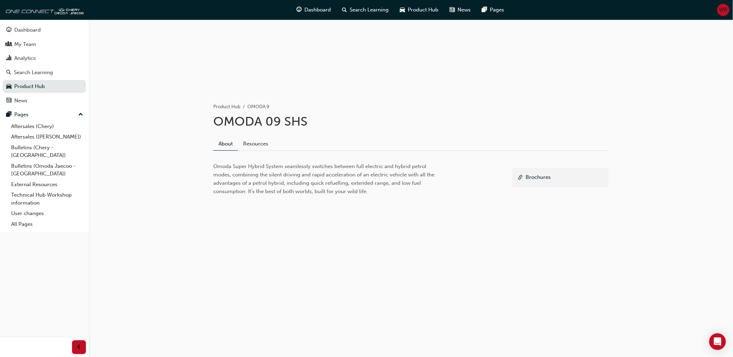
scroll to position [77, 0]
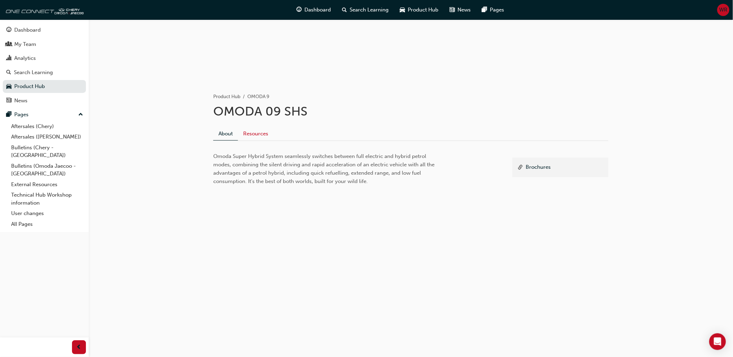
click at [261, 129] on link "Resources" at bounding box center [255, 133] width 35 height 13
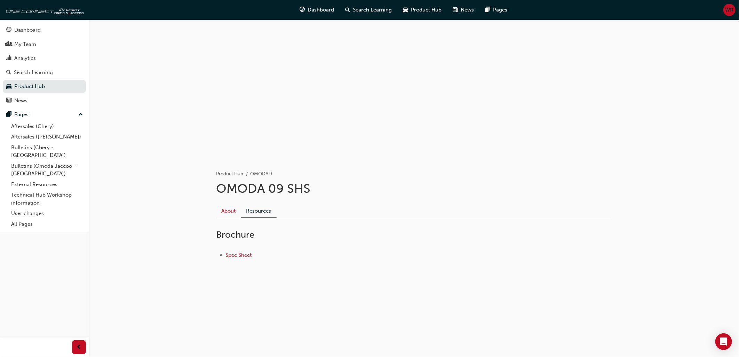
click at [229, 211] on link "About" at bounding box center [228, 210] width 25 height 13
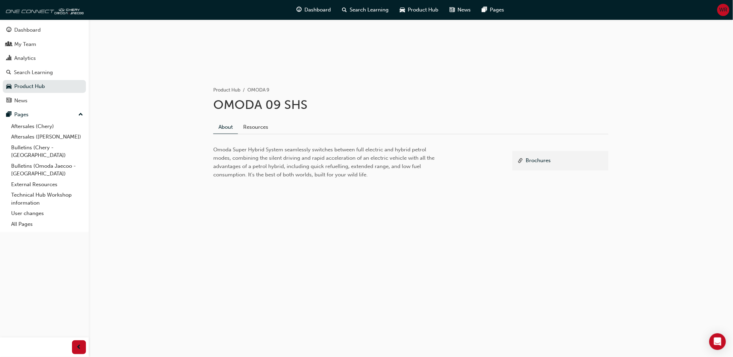
scroll to position [96, 0]
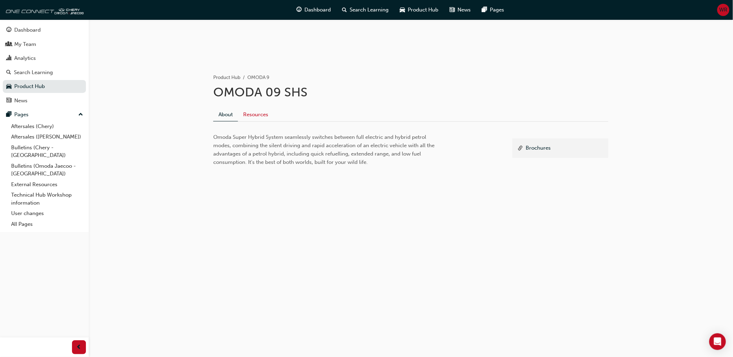
click at [253, 113] on link "Resources" at bounding box center [255, 114] width 35 height 13
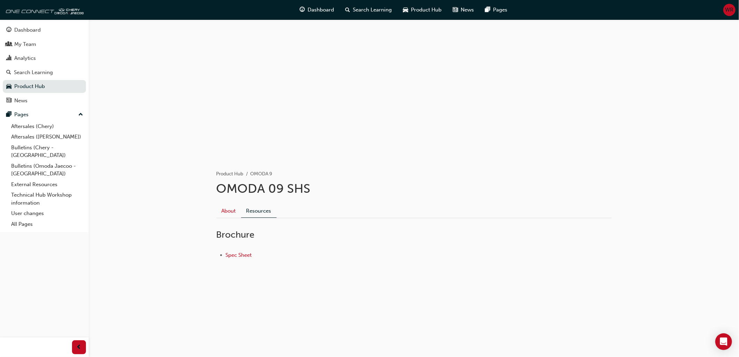
click at [234, 213] on link "About" at bounding box center [228, 210] width 25 height 13
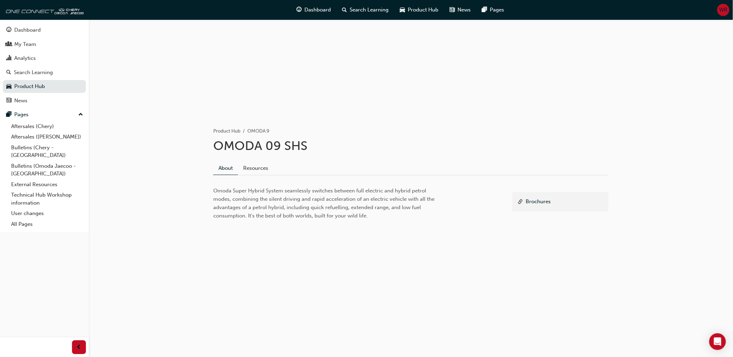
scroll to position [96, 0]
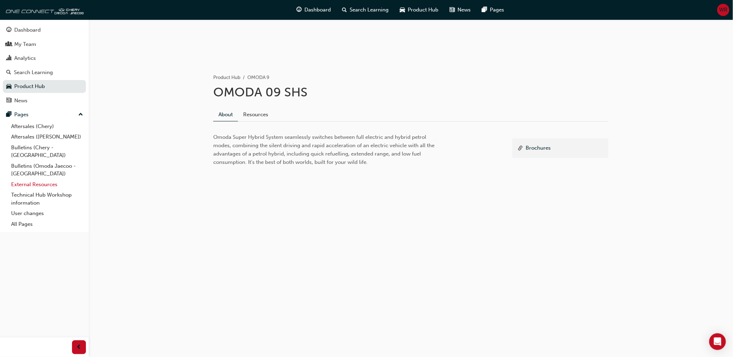
click at [28, 179] on link "External Resources" at bounding box center [47, 184] width 78 height 11
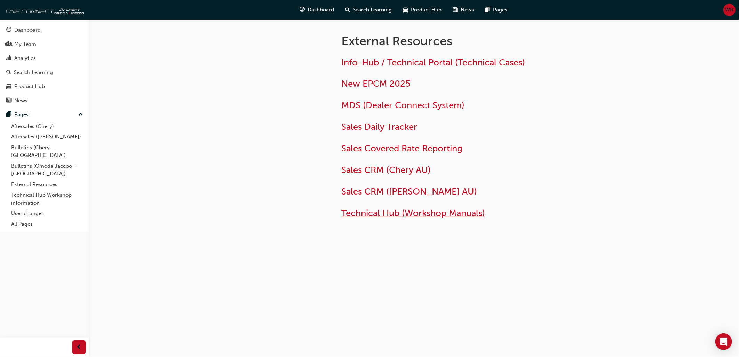
click at [387, 213] on span "Technical Hub (Workshop Manuals)" at bounding box center [414, 213] width 144 height 11
click at [387, 210] on span "Technical Hub (Workshop Manuals)" at bounding box center [414, 213] width 144 height 11
click at [370, 61] on span "Info-Hub / Technical Portal (Technical Cases)" at bounding box center [434, 62] width 184 height 11
click at [32, 139] on link "Aftersales ([PERSON_NAME])" at bounding box center [47, 136] width 78 height 11
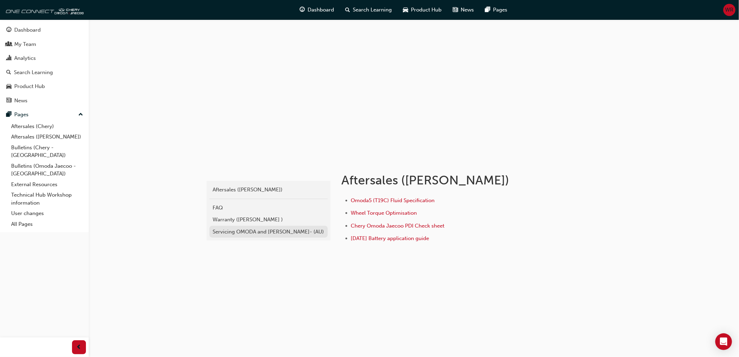
click at [241, 233] on div "Servicing OMODA and JAECOO- (AU)" at bounding box center [268, 232] width 111 height 8
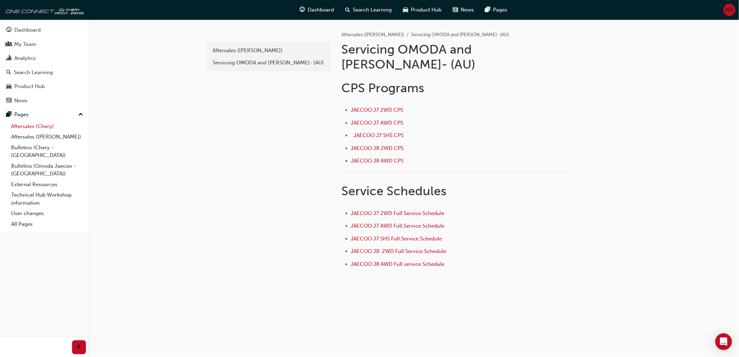
click at [30, 125] on link "Aftersales (Chery)" at bounding box center [47, 126] width 78 height 11
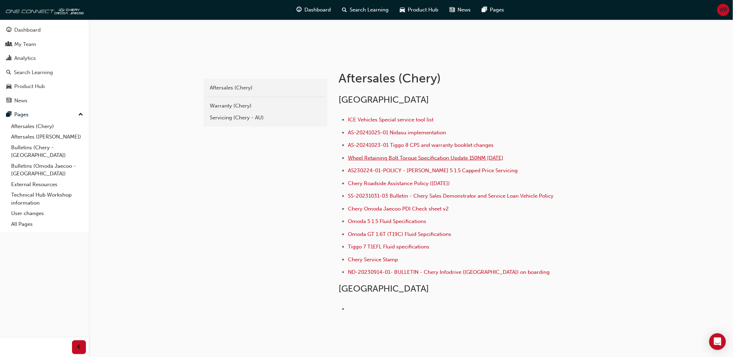
scroll to position [58, 0]
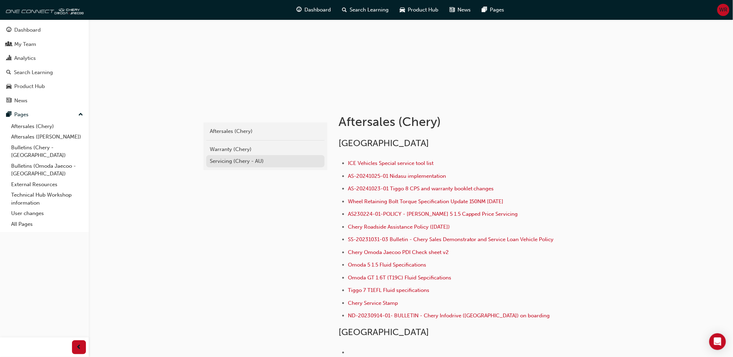
click at [220, 162] on div "Servicing (Chery - AU)" at bounding box center [265, 161] width 111 height 8
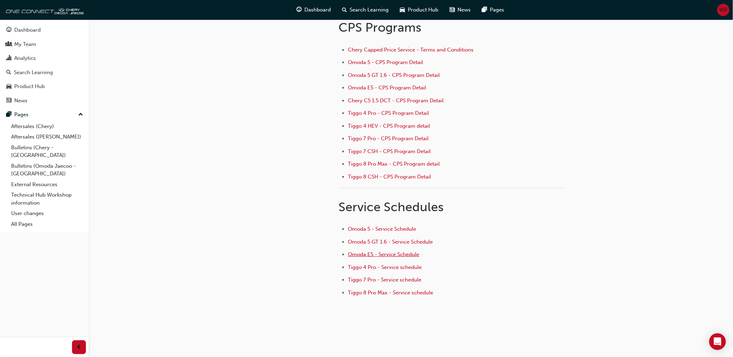
scroll to position [71, 0]
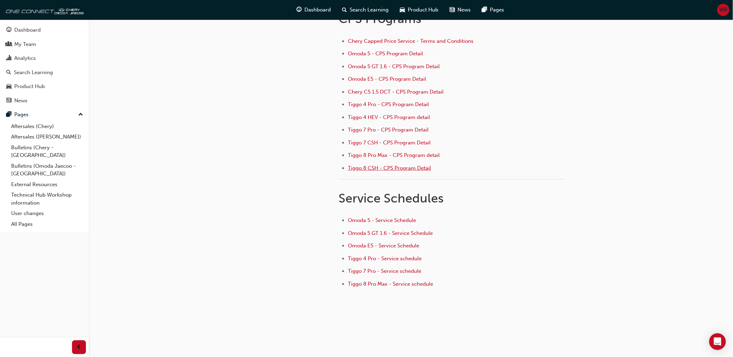
click at [406, 167] on span "Tiggo 8 CSH - CPS Program Detail" at bounding box center [389, 168] width 83 height 6
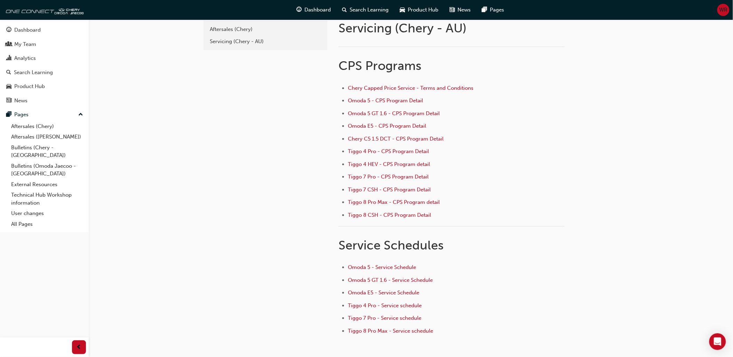
scroll to position [39, 0]
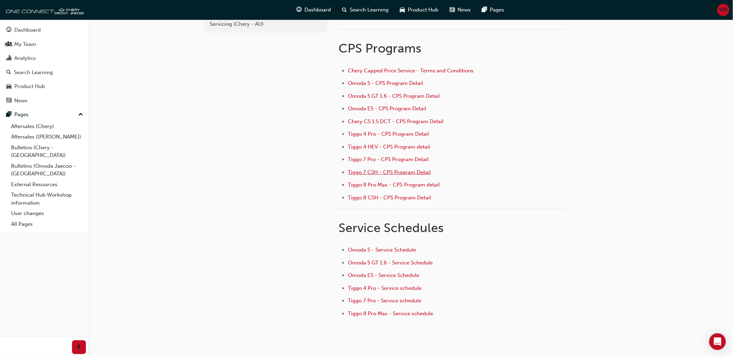
click at [410, 173] on span "Tiggo 7 CSH - CPS Program Detail" at bounding box center [389, 172] width 83 height 6
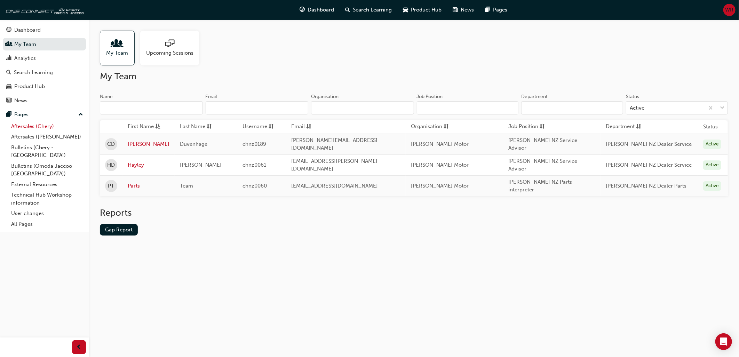
click at [38, 128] on link "Aftersales (Chery)" at bounding box center [47, 126] width 78 height 11
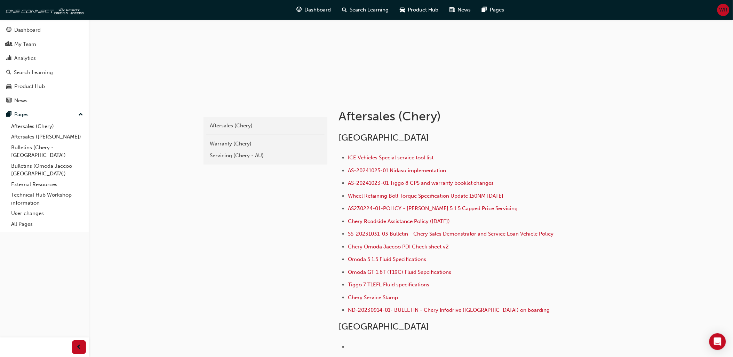
scroll to position [116, 0]
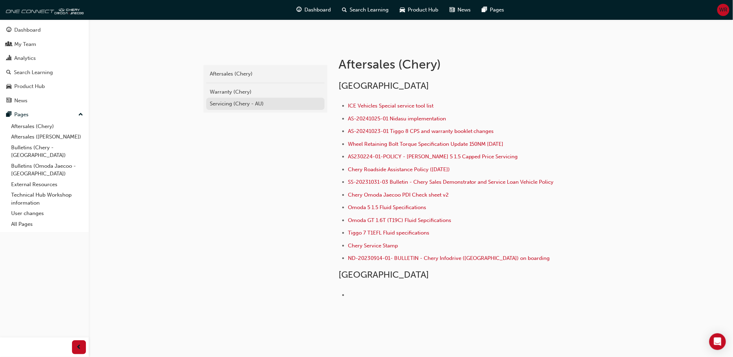
click at [242, 101] on div "Servicing (Chery - AU)" at bounding box center [265, 104] width 111 height 8
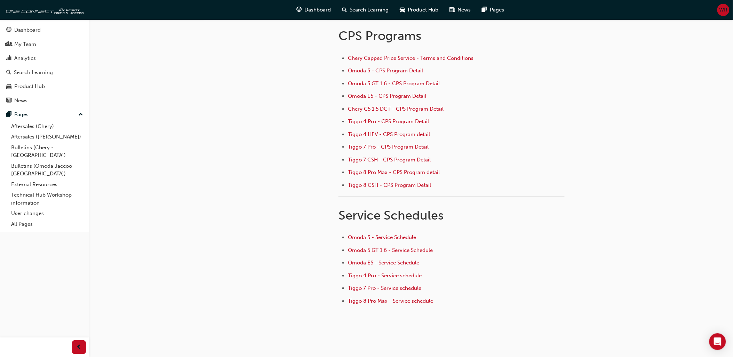
scroll to position [71, 0]
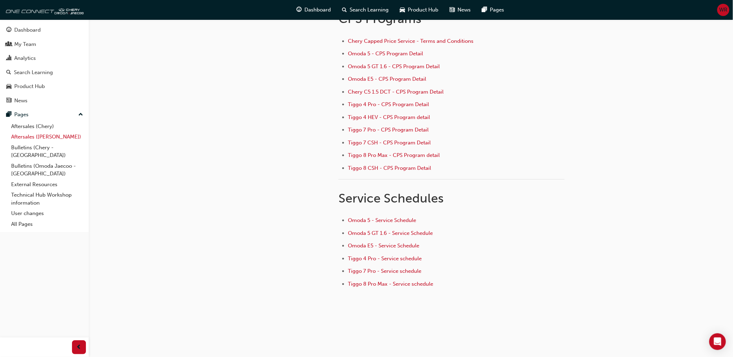
drag, startPoint x: 41, startPoint y: 137, endPoint x: 50, endPoint y: 136, distance: 9.8
click at [41, 137] on link "Aftersales ([PERSON_NAME])" at bounding box center [47, 136] width 78 height 11
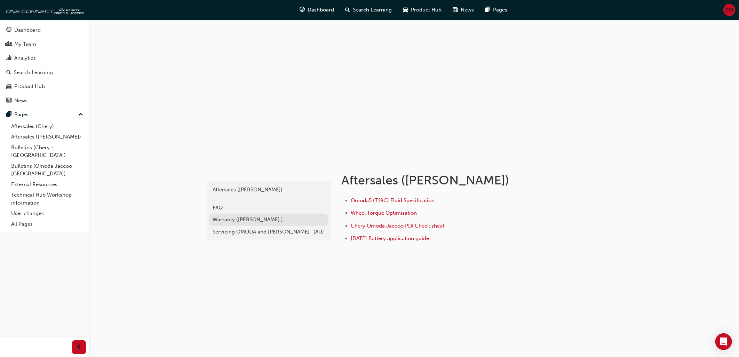
click at [241, 218] on div "Warranty ([PERSON_NAME] )" at bounding box center [268, 220] width 111 height 8
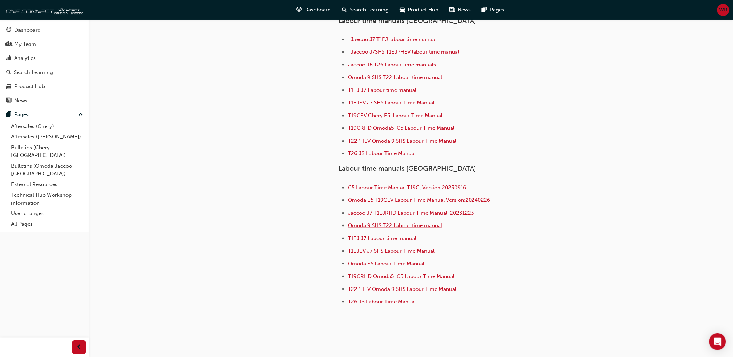
scroll to position [150, 0]
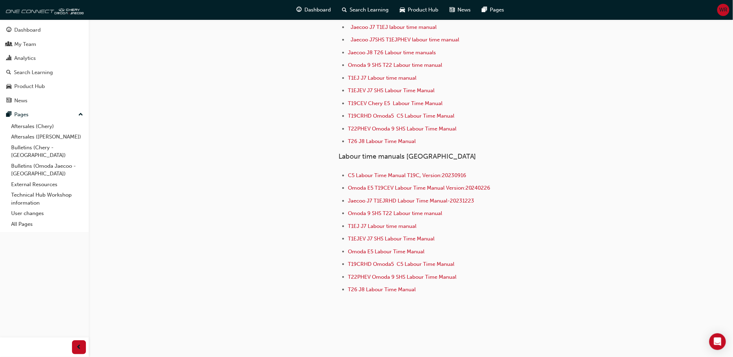
click at [312, 230] on div "e4c4a08f-6058-4cf8-8632-0a423d60f81f Aftersales (Omoda Jaecoo) Warranty ([PERSO…" at bounding box center [264, 96] width 125 height 453
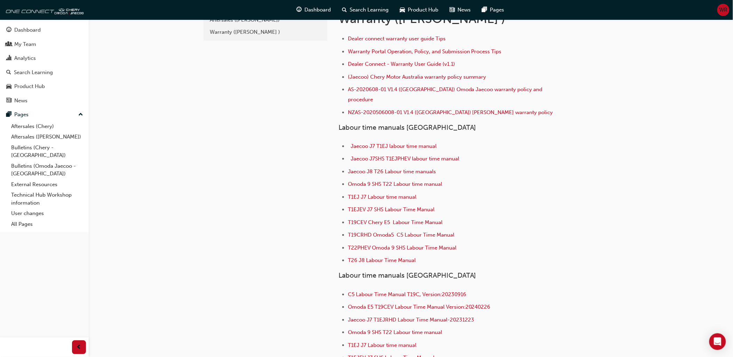
scroll to position [0, 0]
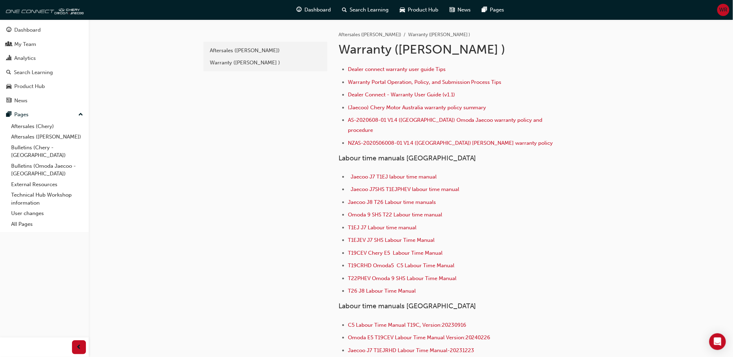
click at [232, 136] on div "e4c4a08f-6058-4cf8-8632-0a423d60f81f Aftersales (Omoda Jaecoo) Warranty ([PERSO…" at bounding box center [264, 245] width 125 height 453
click at [42, 129] on link "Aftersales (Chery)" at bounding box center [47, 126] width 78 height 11
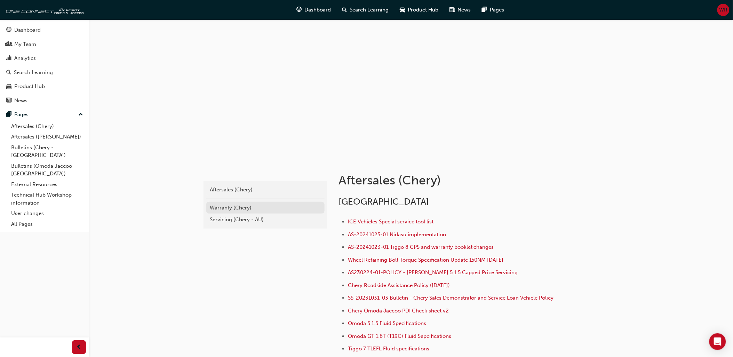
click at [231, 207] on div "Warranty (Chery)" at bounding box center [265, 208] width 111 height 8
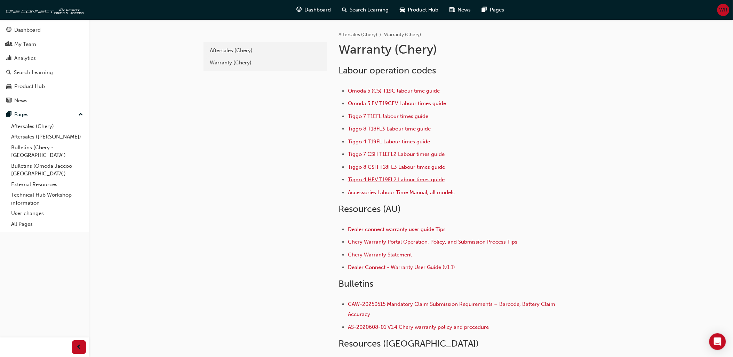
click at [395, 179] on span "Tiggo 4 HEV T19FL2 Labour times guide" at bounding box center [396, 179] width 97 height 6
